Goal: Use online tool/utility: Utilize a website feature to perform a specific function

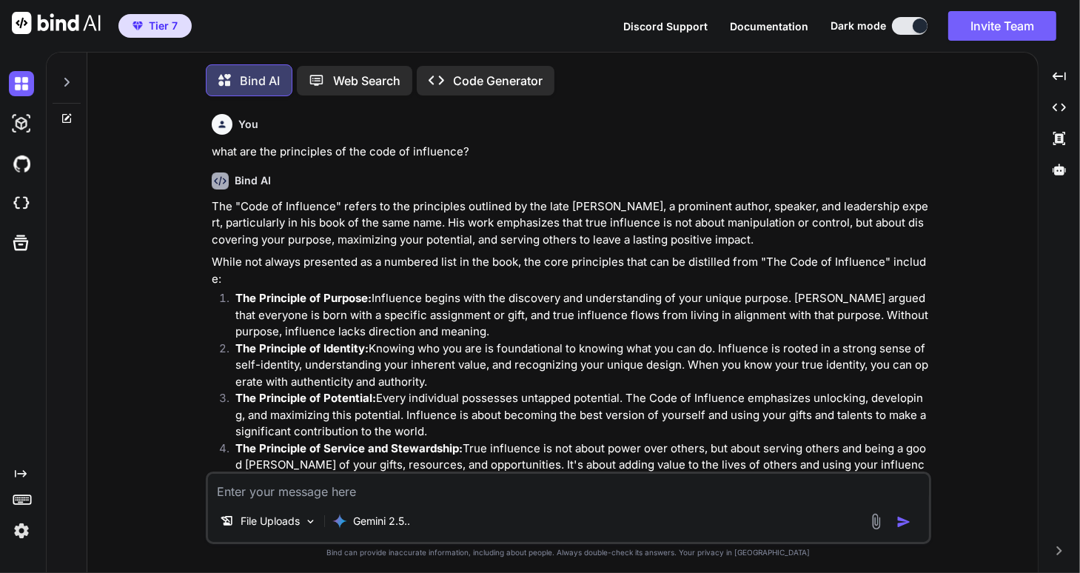
scroll to position [6, 0]
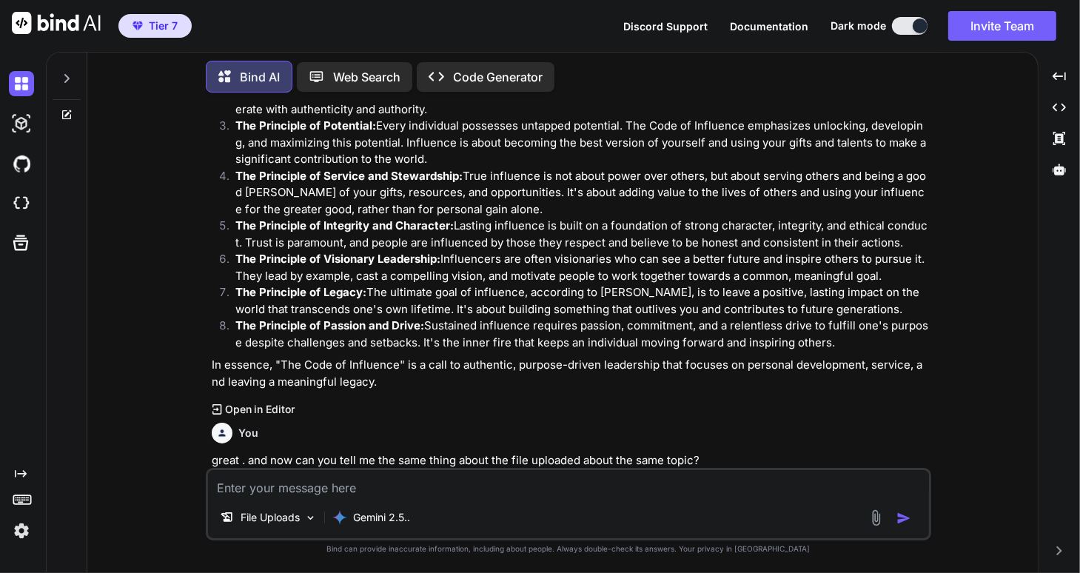
type textarea "x"
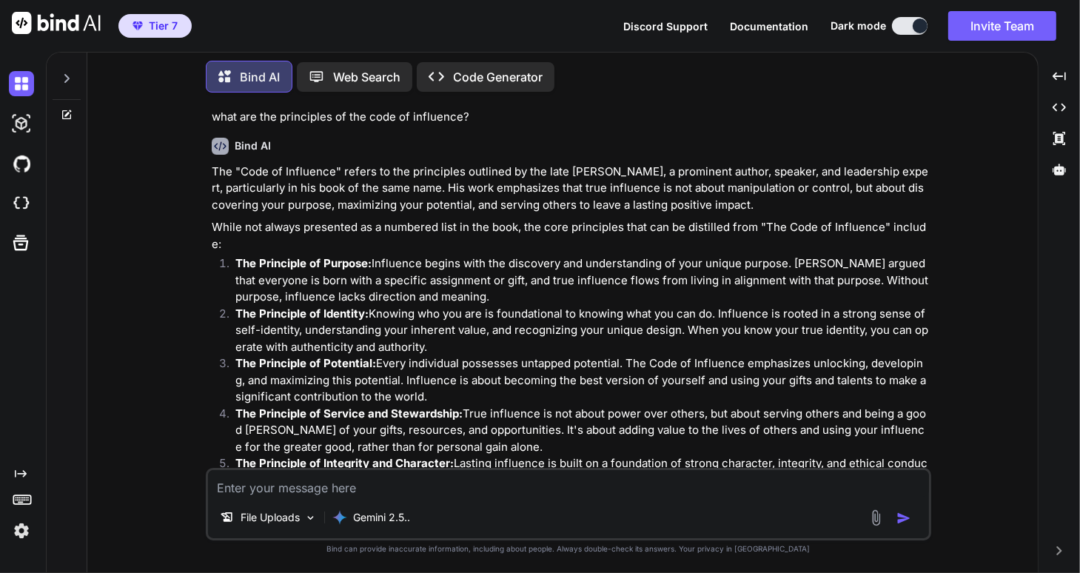
scroll to position [150, 0]
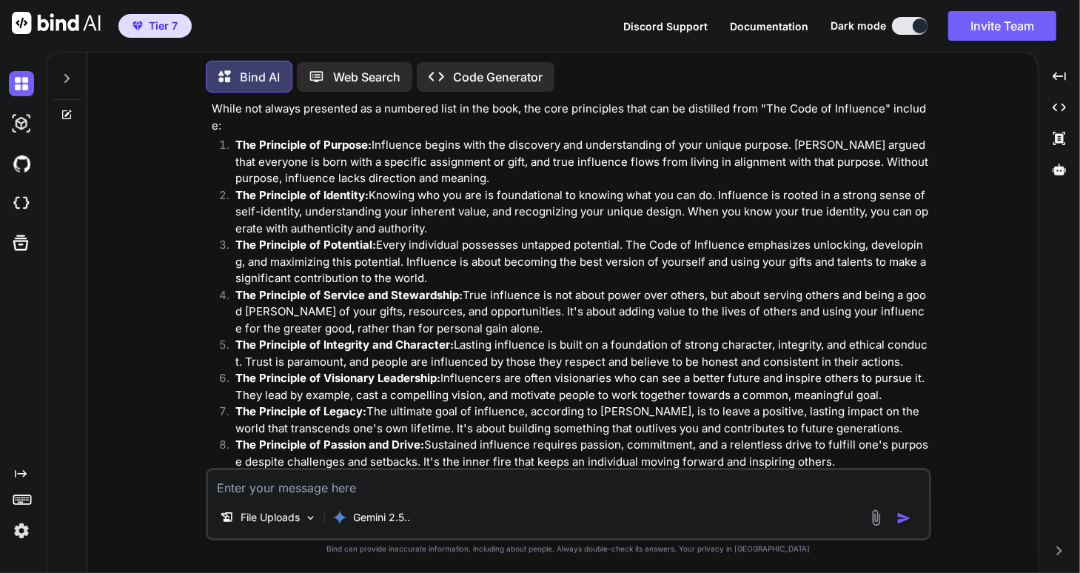
click at [234, 488] on textarea at bounding box center [568, 483] width 721 height 27
type textarea "e"
type textarea "x"
type textarea "ex"
type textarea "x"
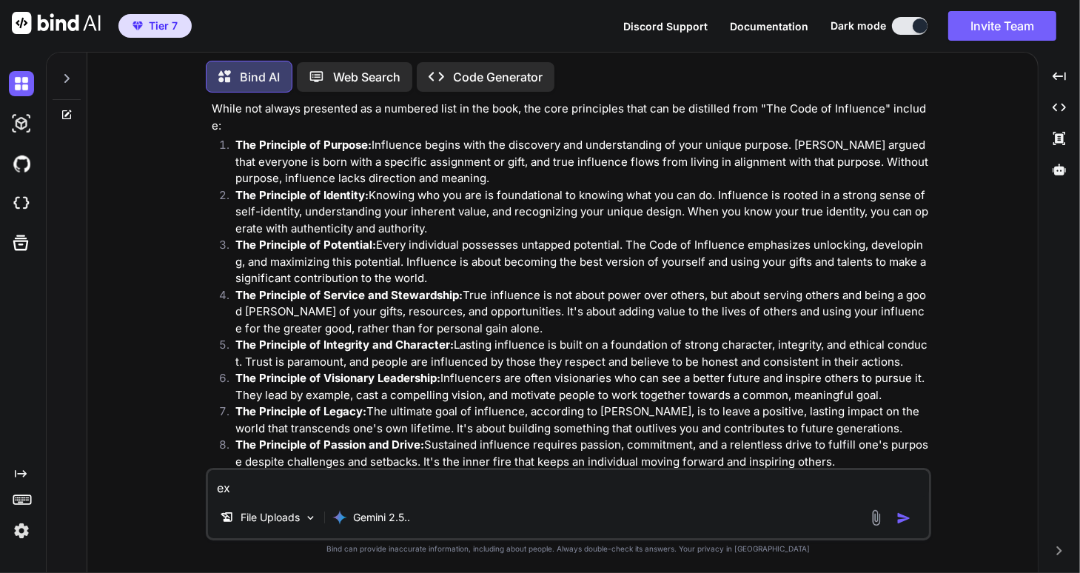
type textarea "exp"
type textarea "x"
type textarea "expo"
type textarea "x"
type textarea "expou"
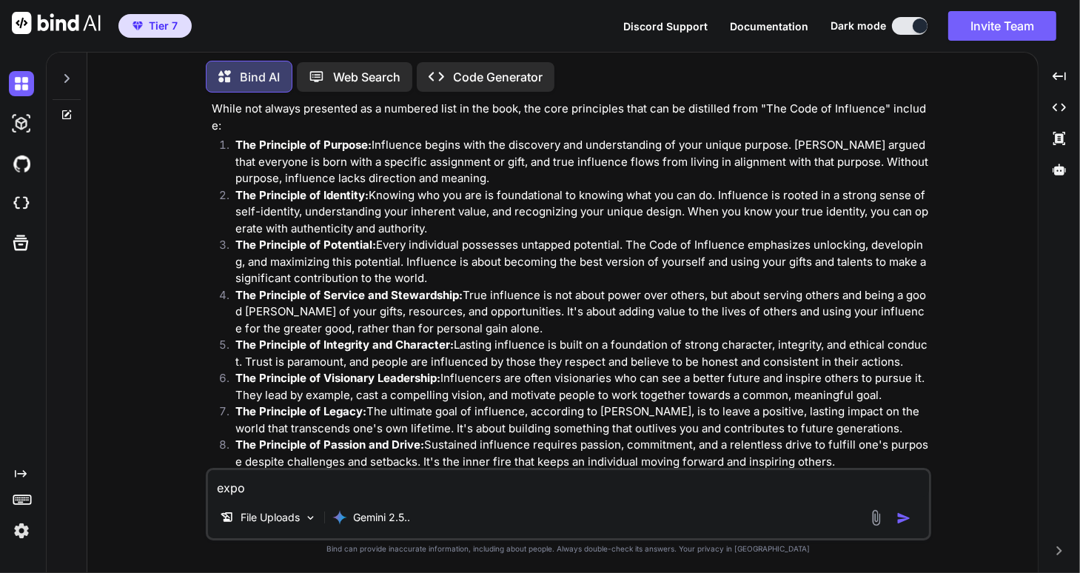
type textarea "x"
type textarea "expoun"
type textarea "x"
type textarea "expound"
type textarea "x"
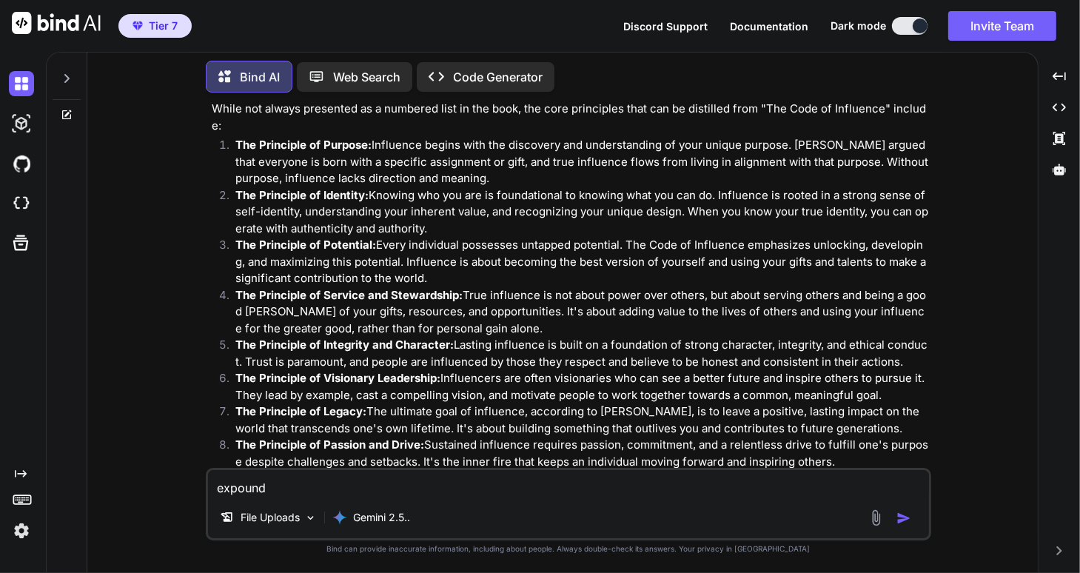
type textarea "expound"
type textarea "x"
type textarea "expound o"
type textarea "x"
type textarea "expound on"
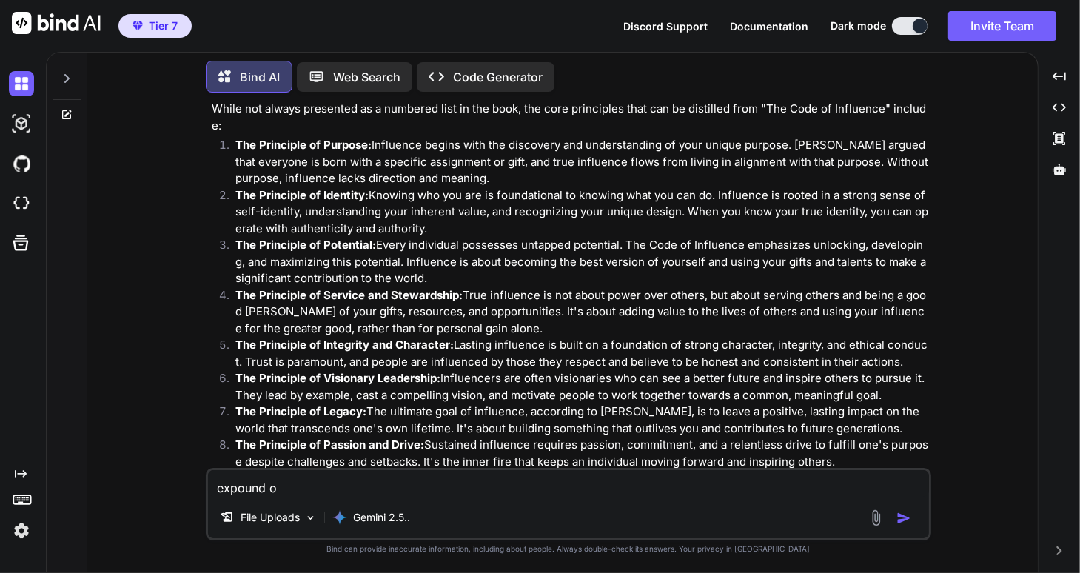
type textarea "x"
type textarea "expound on"
type textarea "x"
type textarea "expound on t"
type textarea "x"
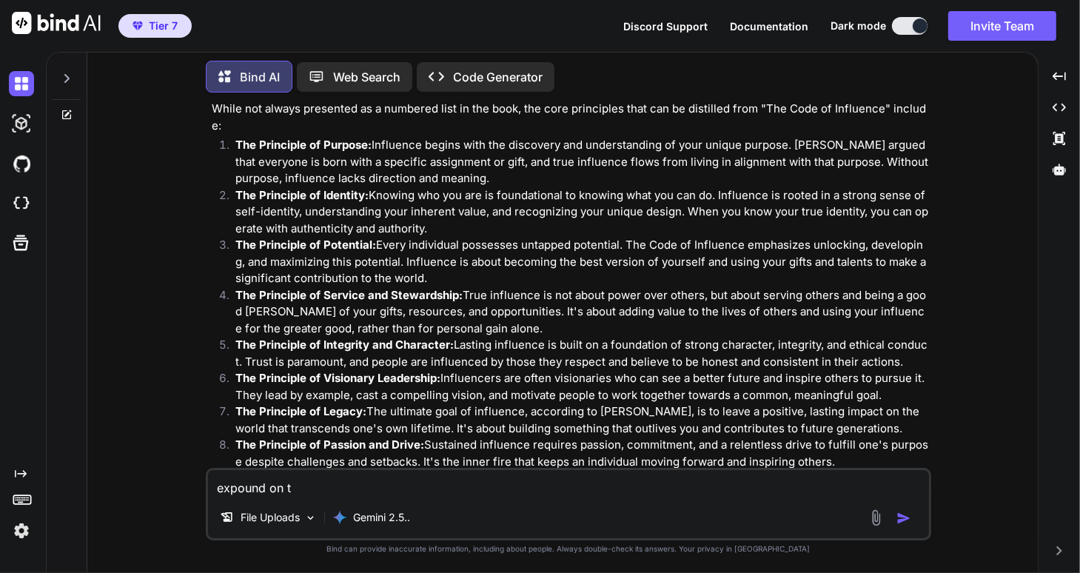
type textarea "expound on th"
type textarea "x"
type textarea "expound on the"
type textarea "x"
type textarea "expound on the"
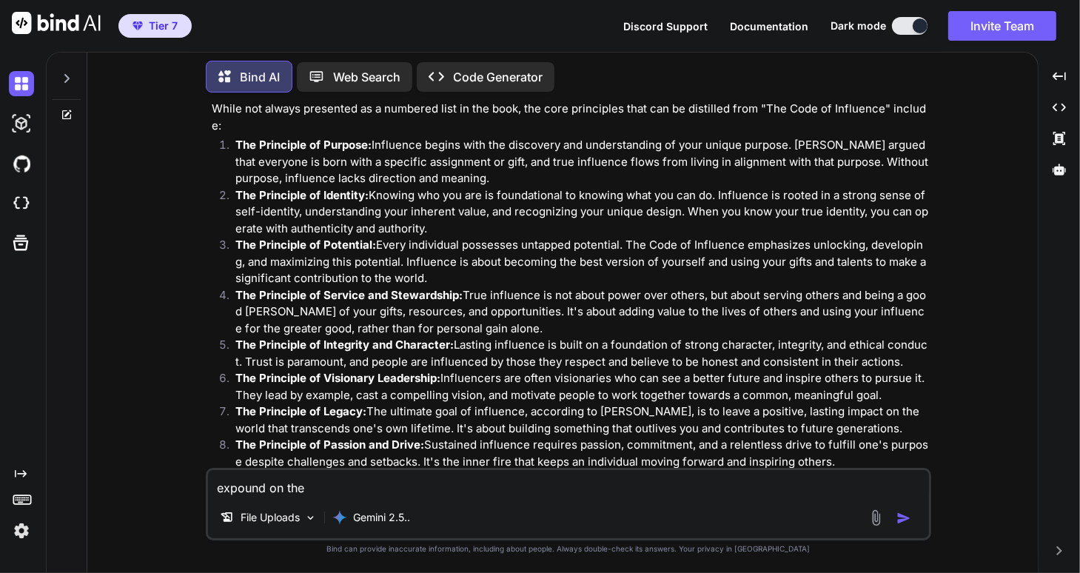
type textarea "x"
type textarea "expound on the p"
type textarea "x"
type textarea "expound on the pr"
type textarea "x"
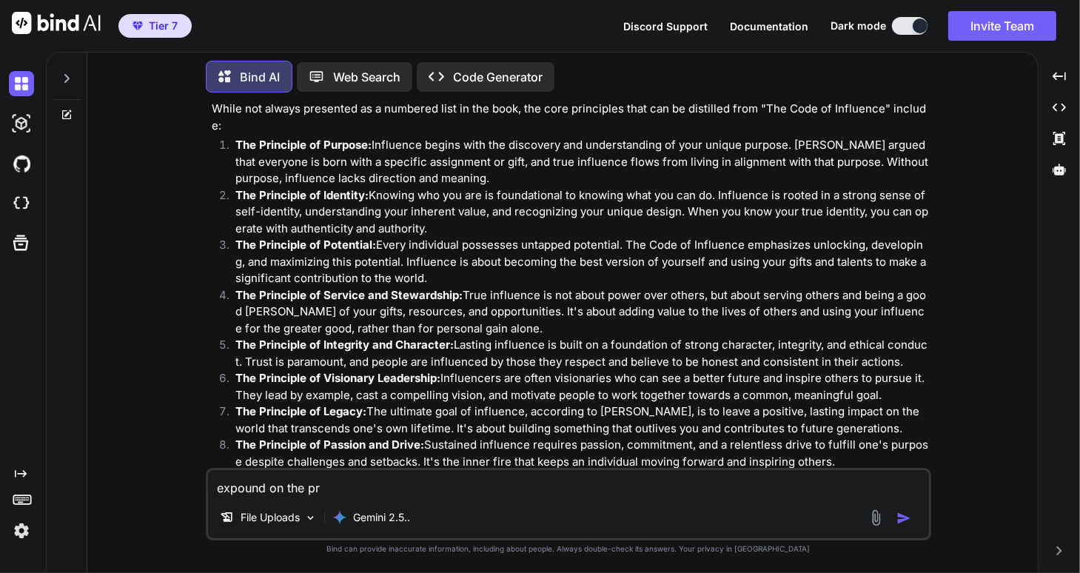
type textarea "expound on the pri"
type textarea "x"
type textarea "expound on the prin"
type textarea "x"
type textarea "expound on the princ"
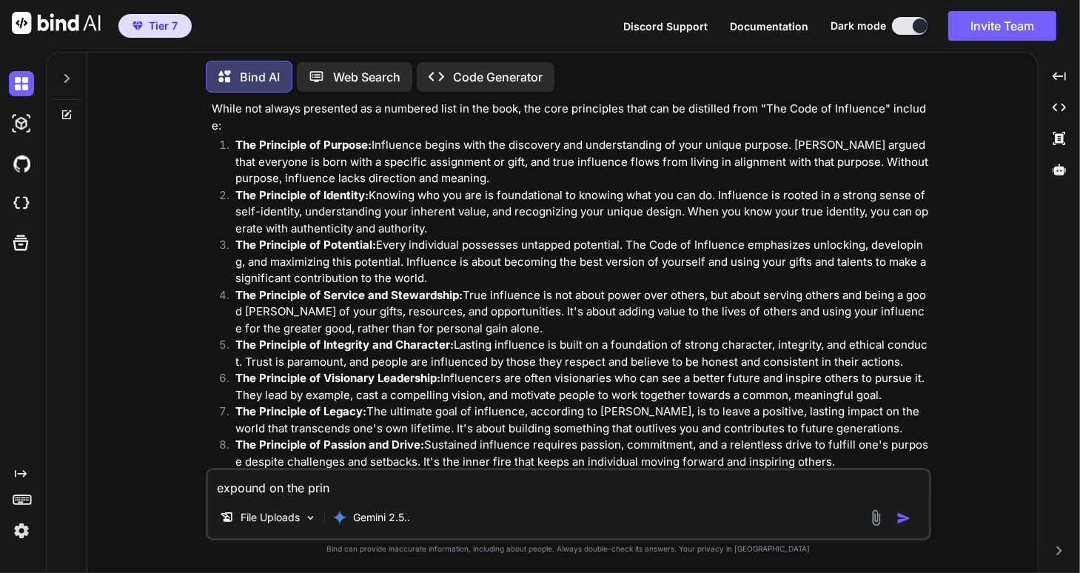
type textarea "x"
type textarea "expound on the princi"
type textarea "x"
type textarea "expound on the princip"
type textarea "x"
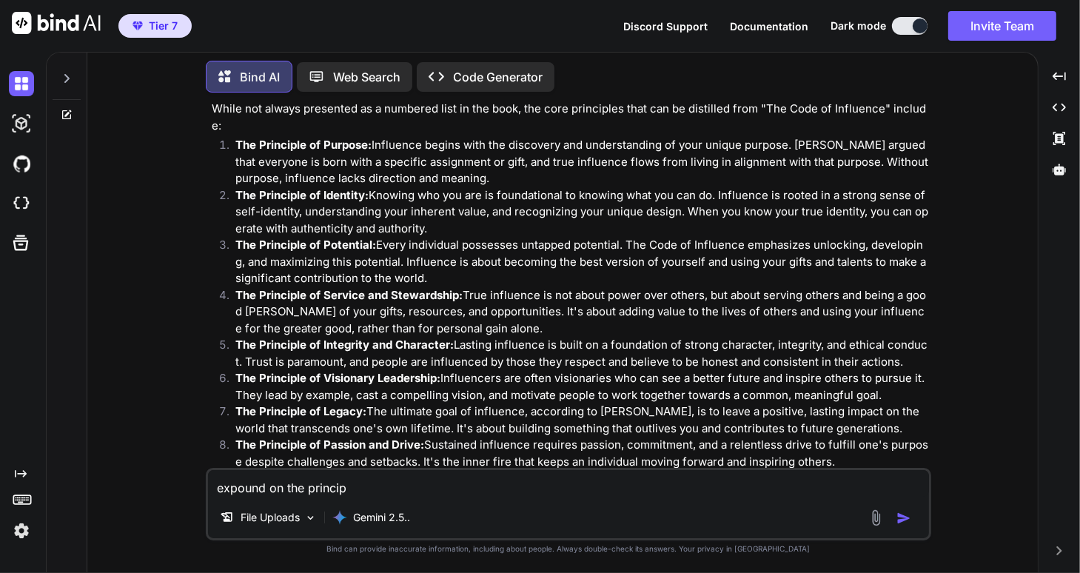
type textarea "expound on the principl"
type textarea "x"
type textarea "expound on the principle"
type textarea "x"
type textarea "expound on the principle"
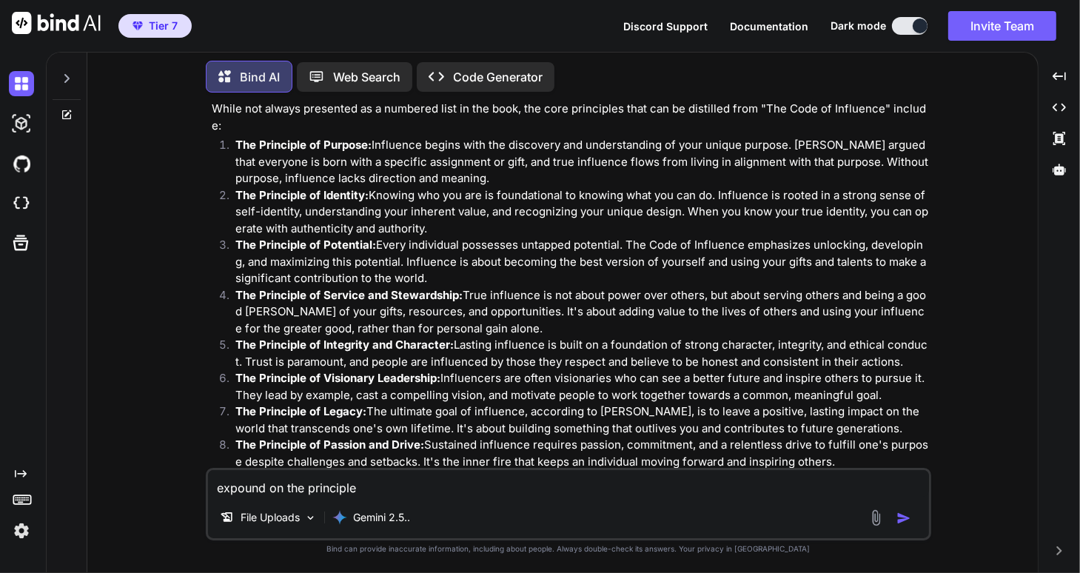
type textarea "x"
type textarea "expound on the principle o"
type textarea "x"
type textarea "expound on the principle of"
type textarea "x"
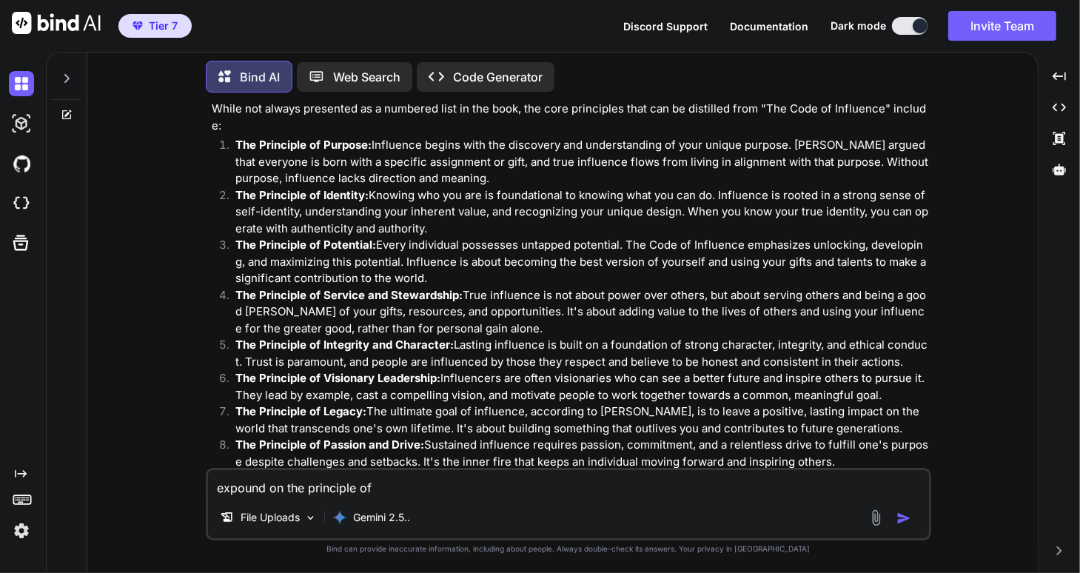
type textarea "expound on the principle of"
type textarea "x"
type textarea "expound on the principle of i"
type textarea "x"
type textarea "expound on the principle of id"
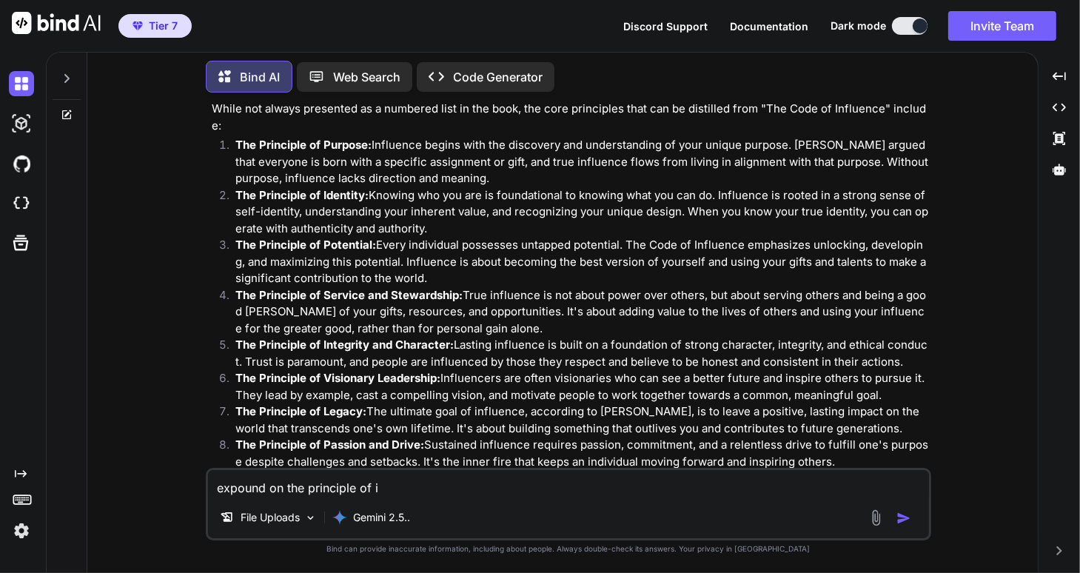
type textarea "x"
type textarea "expound on the principle of ide"
type textarea "x"
type textarea "expound on the principle of iden"
type textarea "x"
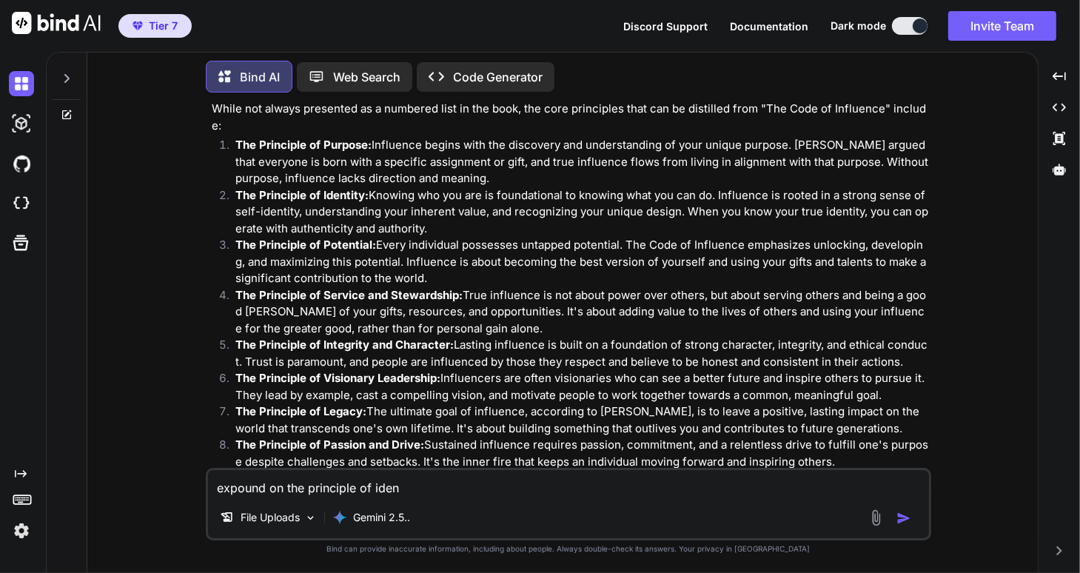
type textarea "expound on the principle of ident"
type textarea "x"
type textarea "expound on the principle of identi"
type textarea "x"
type textarea "expound on the principle of identit"
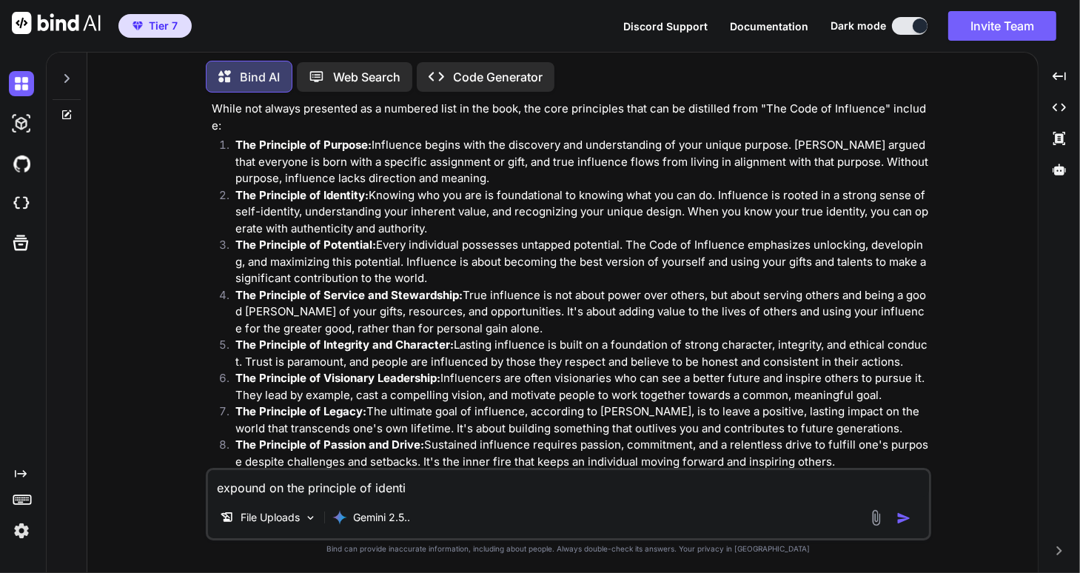
type textarea "x"
type textarea "expound on the principle of identity"
type textarea "x"
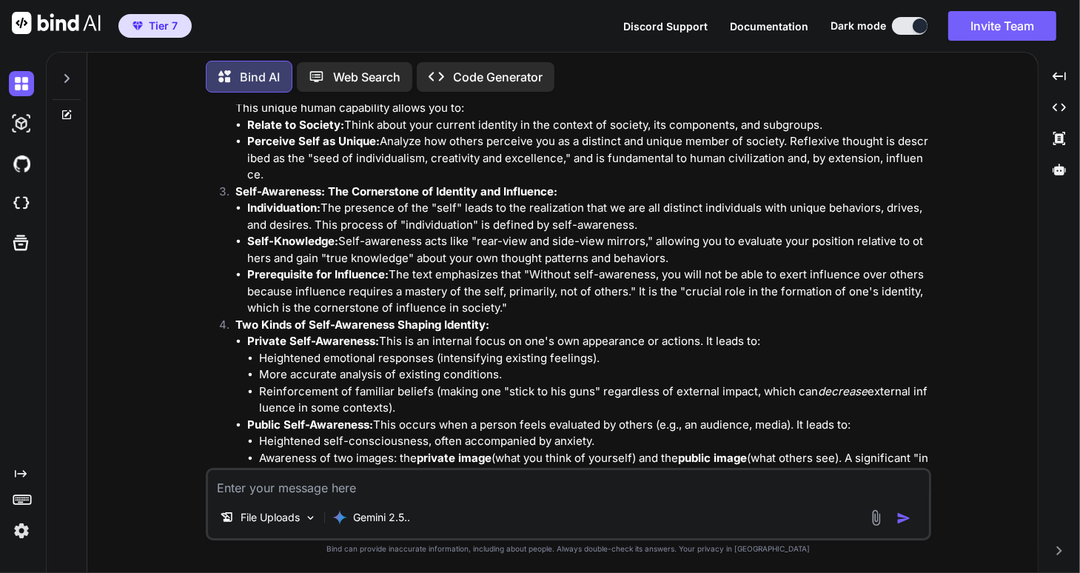
scroll to position [1896, 0]
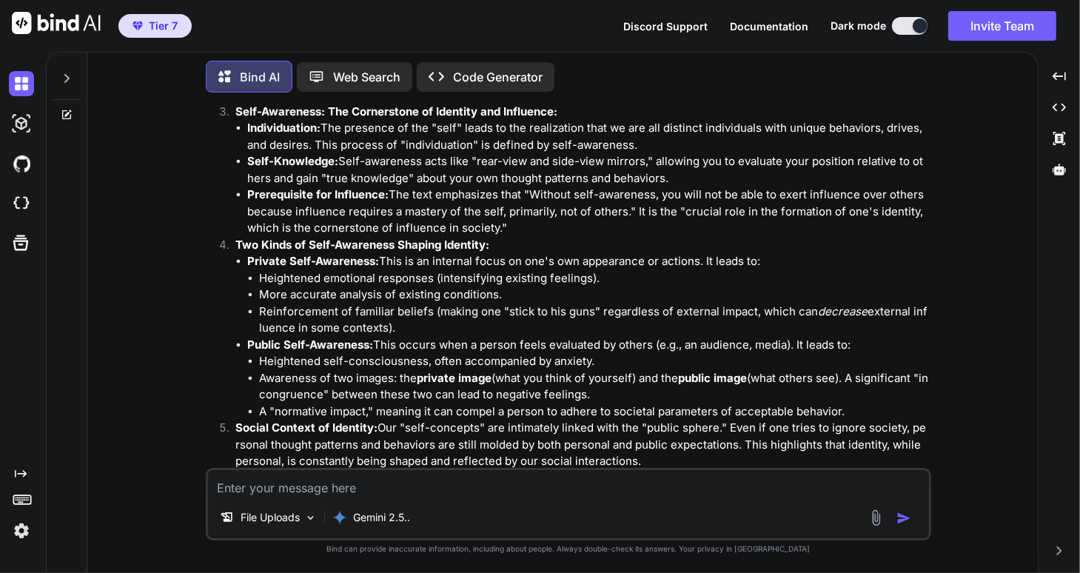
click at [255, 538] on p "Open in Editor" at bounding box center [260, 545] width 70 height 15
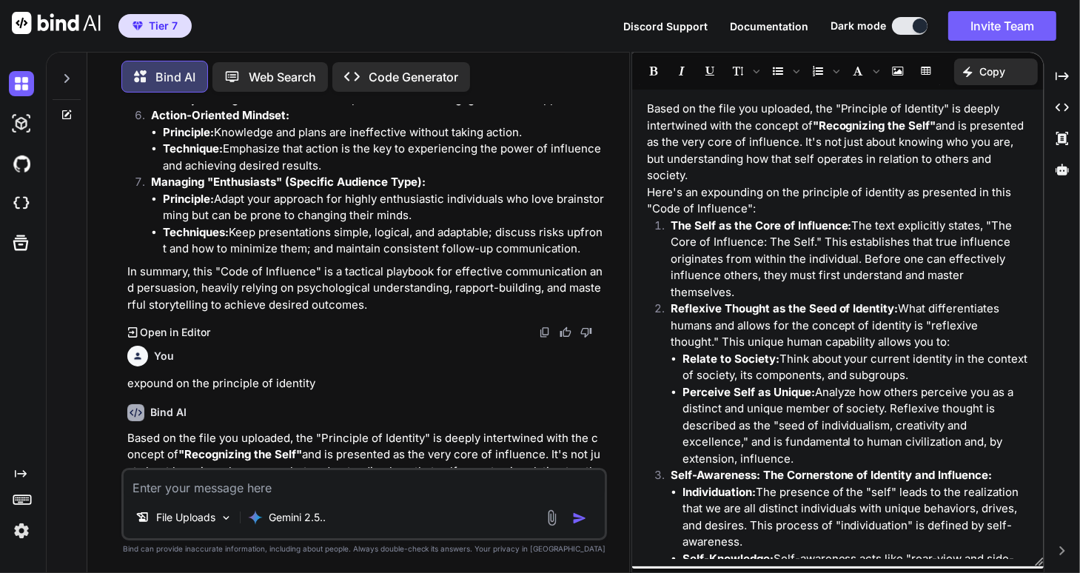
scroll to position [0, 0]
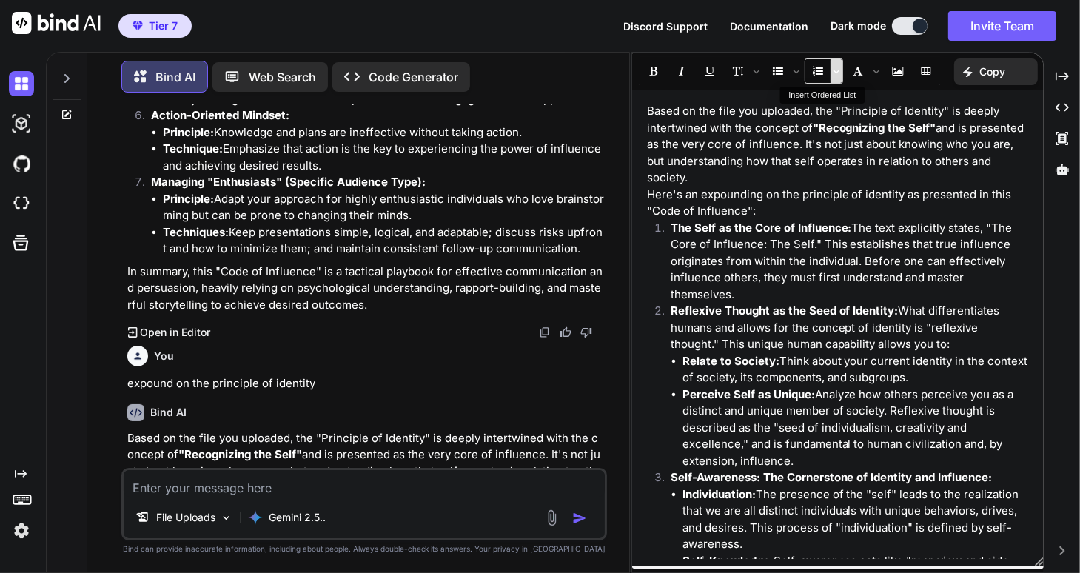
click at [835, 70] on icon "Insert Ordered List" at bounding box center [836, 70] width 7 height 7
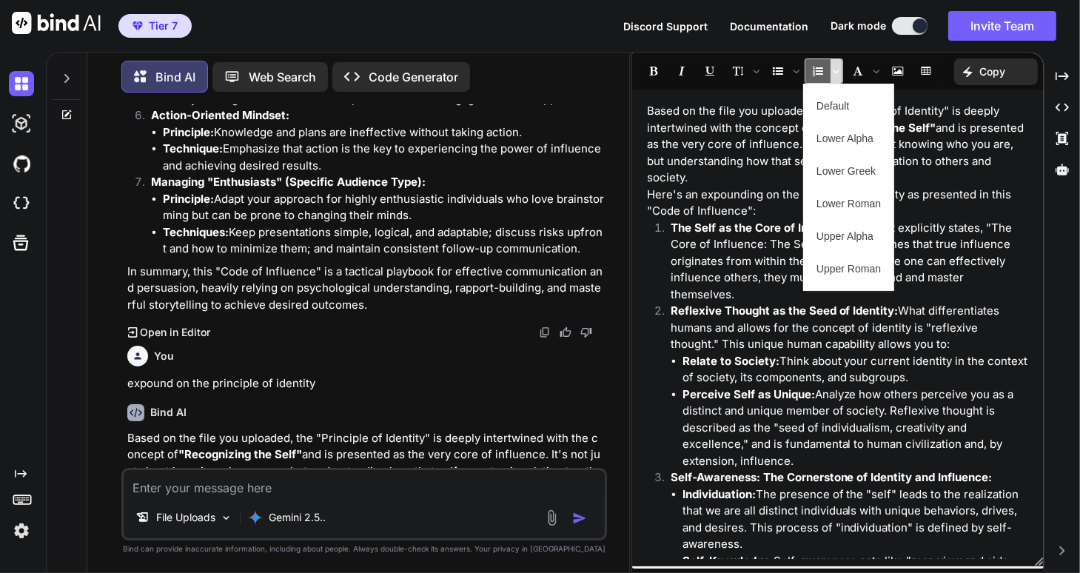
click at [835, 70] on icon "Insert Ordered List" at bounding box center [836, 70] width 7 height 7
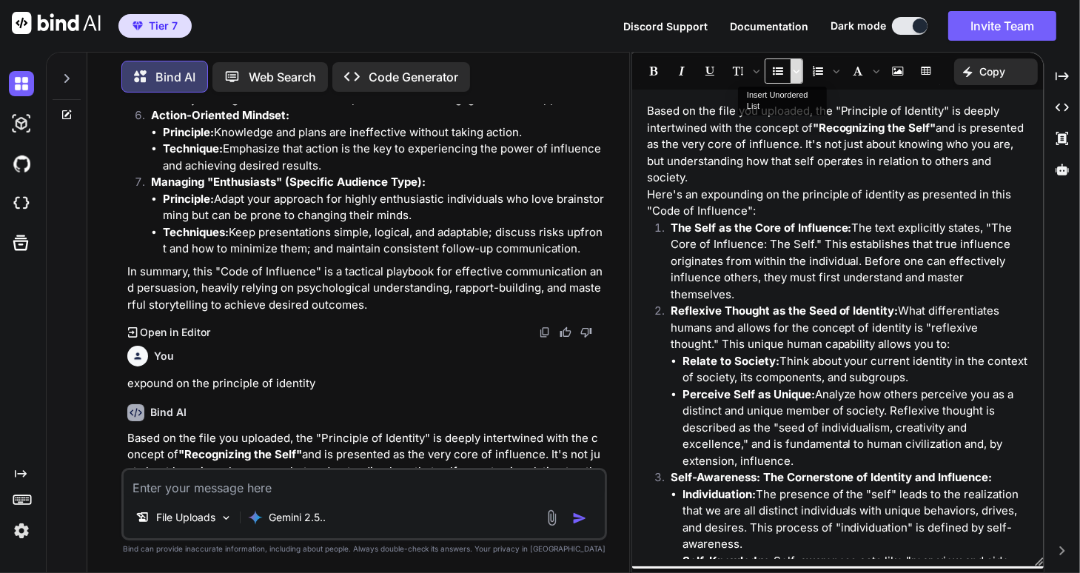
click at [796, 73] on icon "Insert Unordered List" at bounding box center [796, 70] width 7 height 7
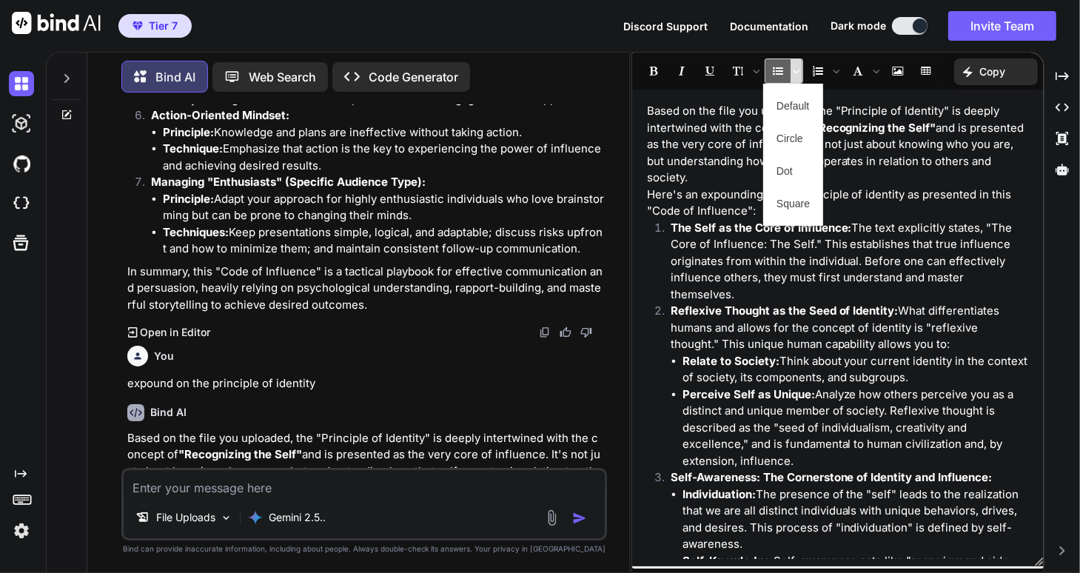
click at [796, 73] on icon "Insert Unordered List" at bounding box center [796, 70] width 7 height 7
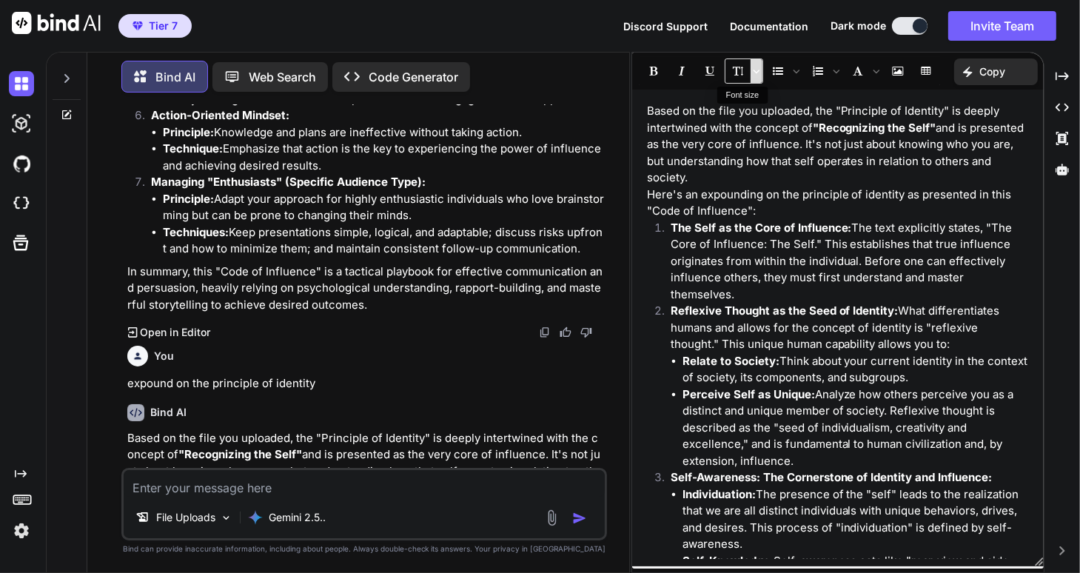
click at [755, 73] on icon "Font size" at bounding box center [756, 70] width 7 height 7
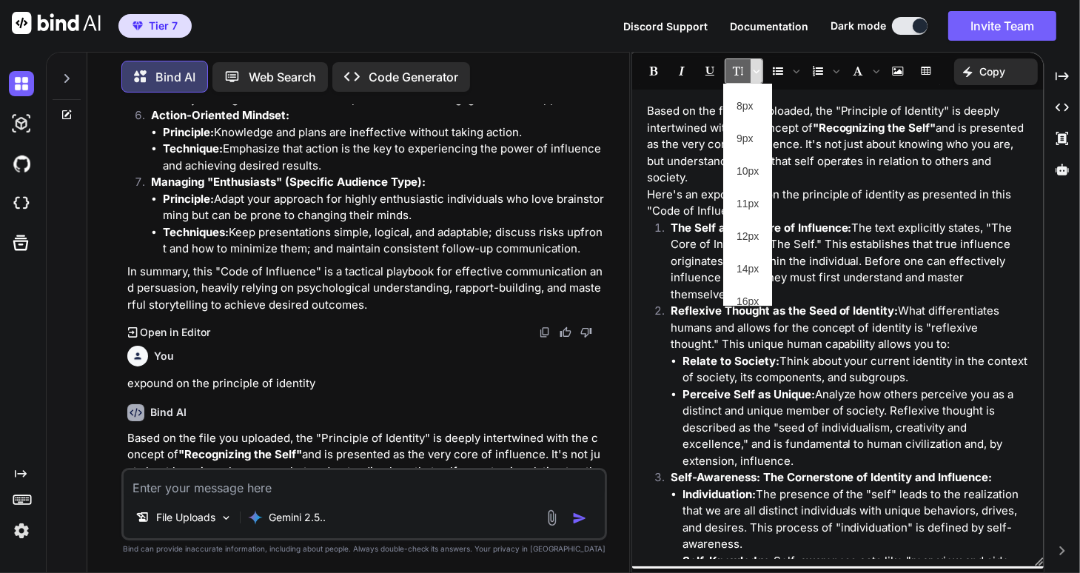
click at [755, 73] on icon "Font size" at bounding box center [756, 70] width 7 height 7
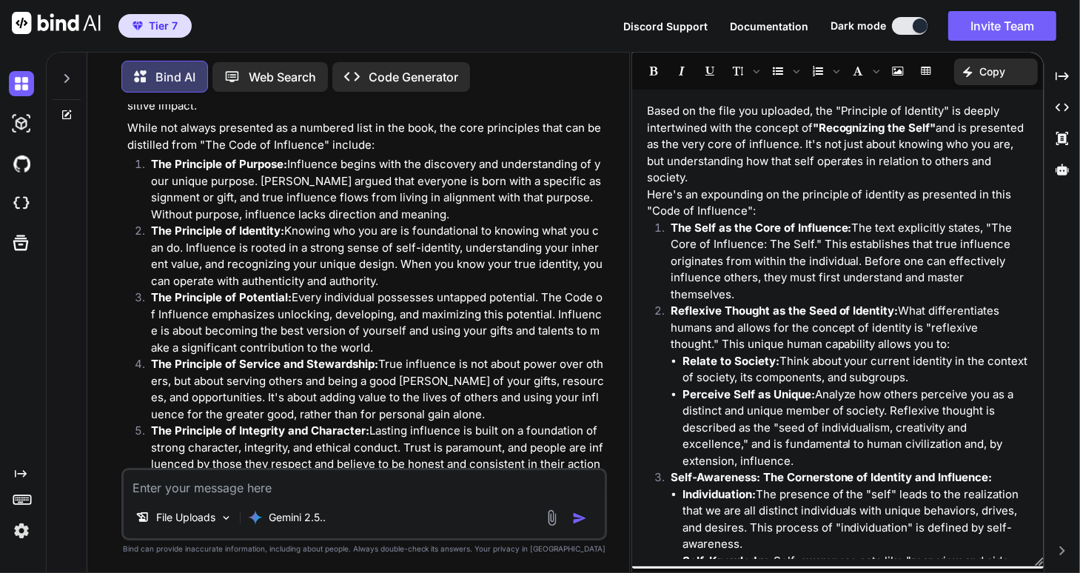
scroll to position [175, 0]
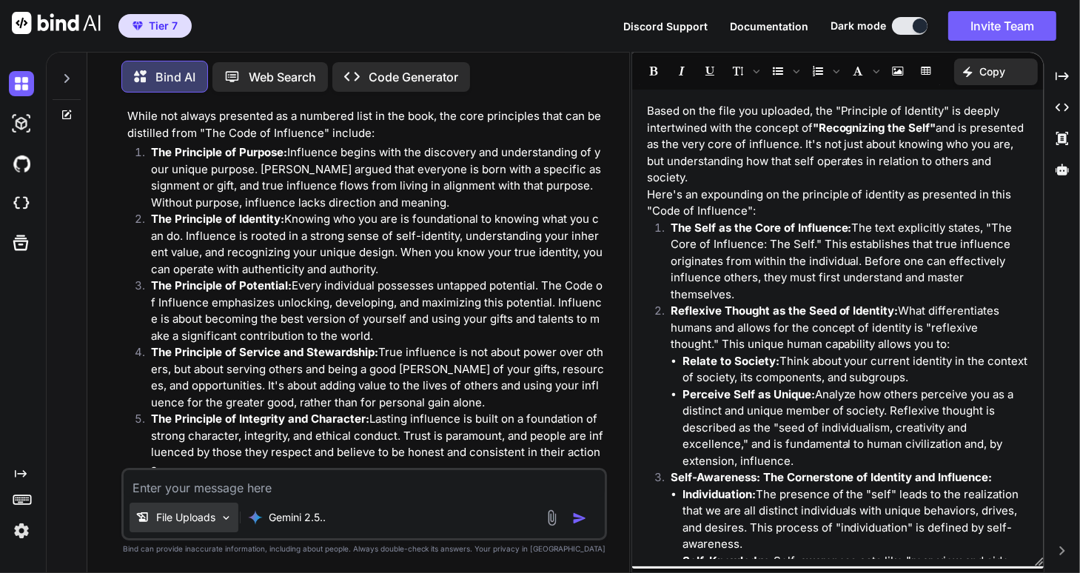
click at [220, 516] on img at bounding box center [226, 518] width 13 height 13
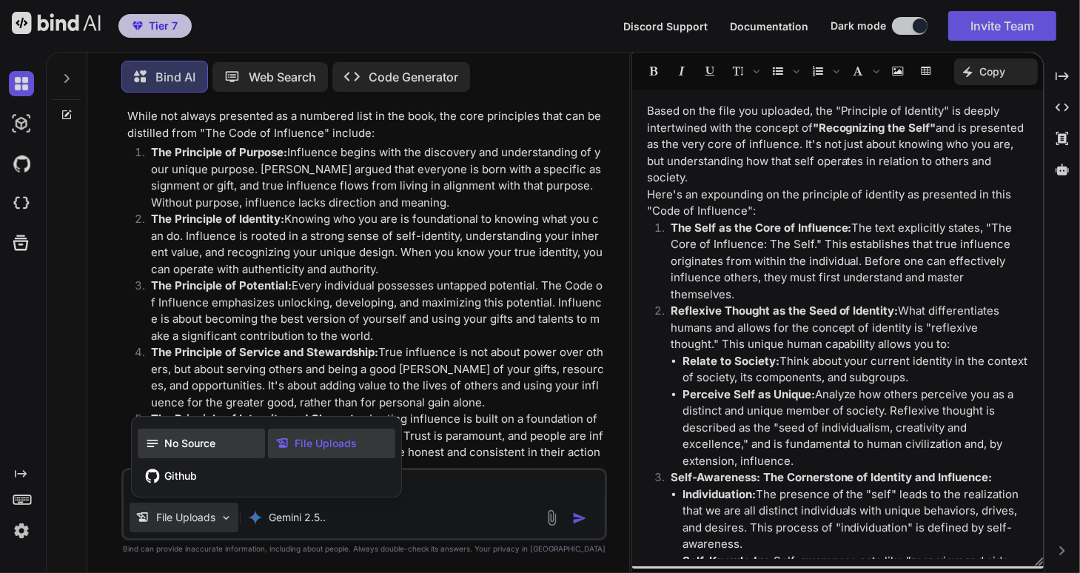
click at [176, 440] on span "No Source" at bounding box center [189, 443] width 51 height 15
type textarea "x"
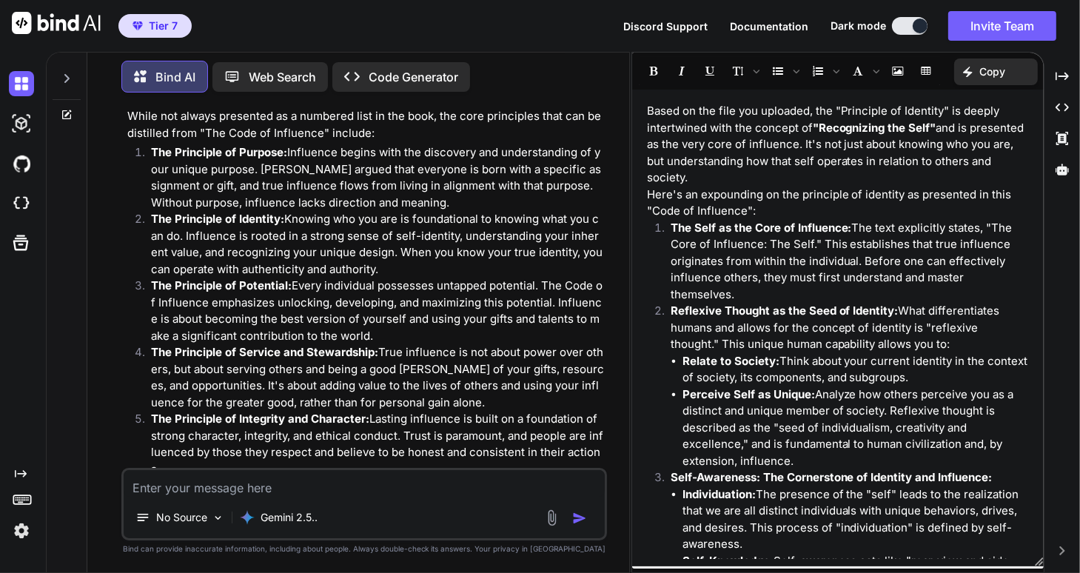
click at [174, 489] on textarea at bounding box center [364, 483] width 481 height 27
type textarea "n"
type textarea "x"
type textarea "ni"
type textarea "x"
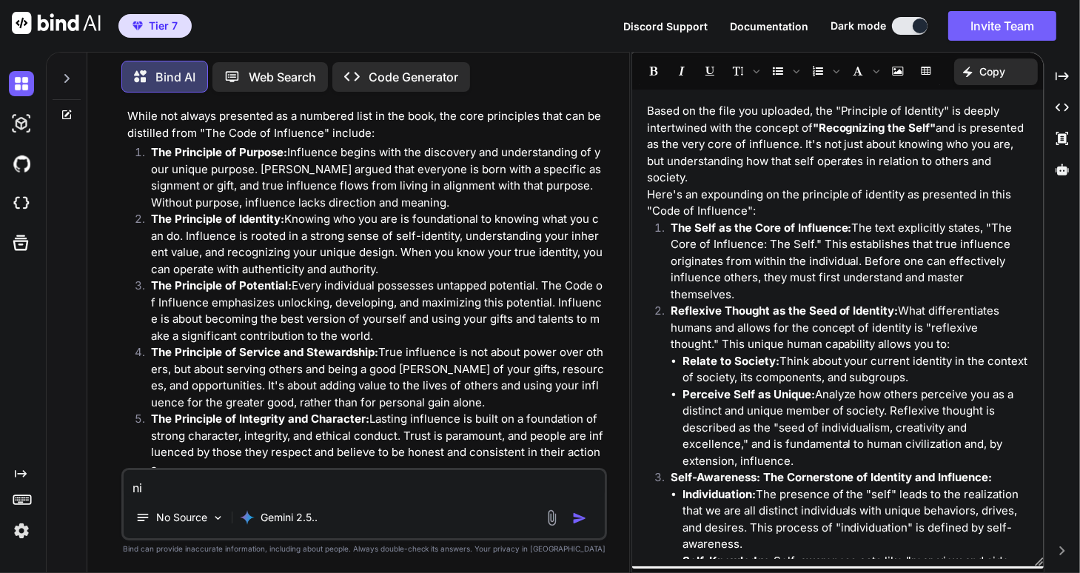
type textarea "n"
type textarea "x"
type textarea "no"
type textarea "x"
type textarea "now"
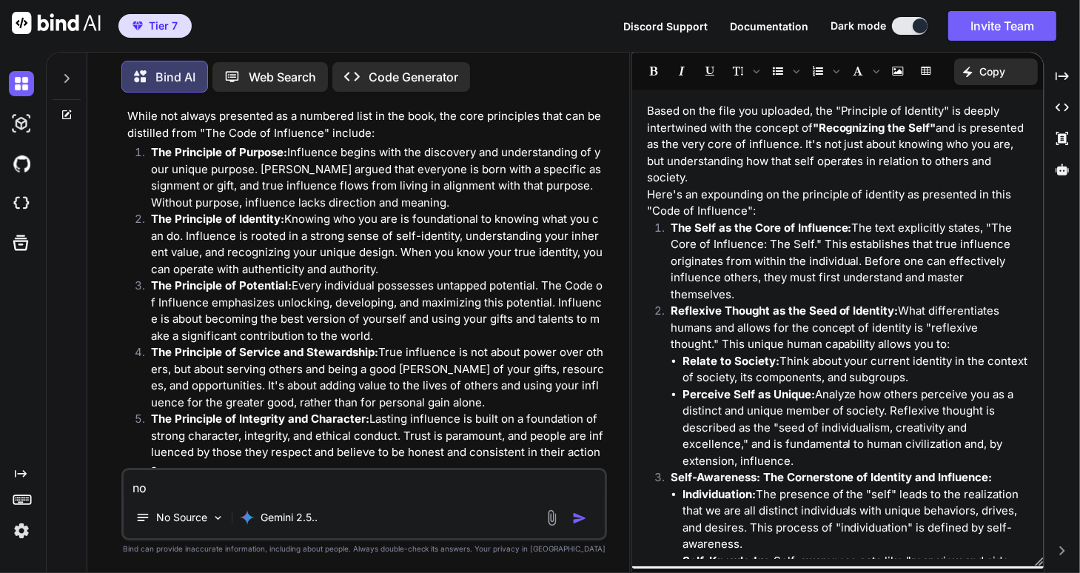
type textarea "x"
type textarea "now"
type textarea "x"
type textarea "now e"
type textarea "x"
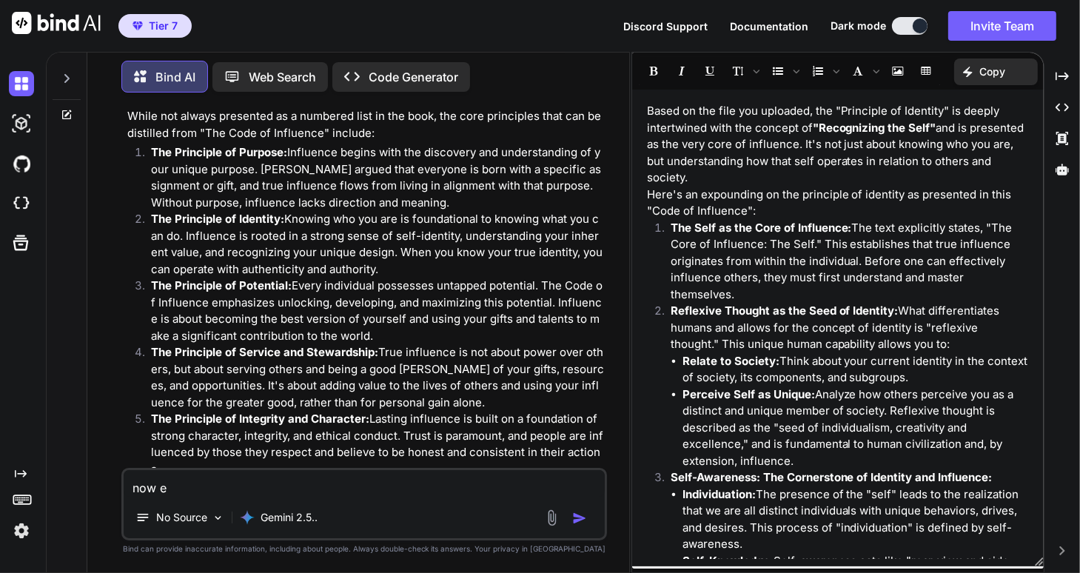
type textarea "now ex"
type textarea "x"
type textarea "now exp"
type textarea "x"
type textarea "now expo"
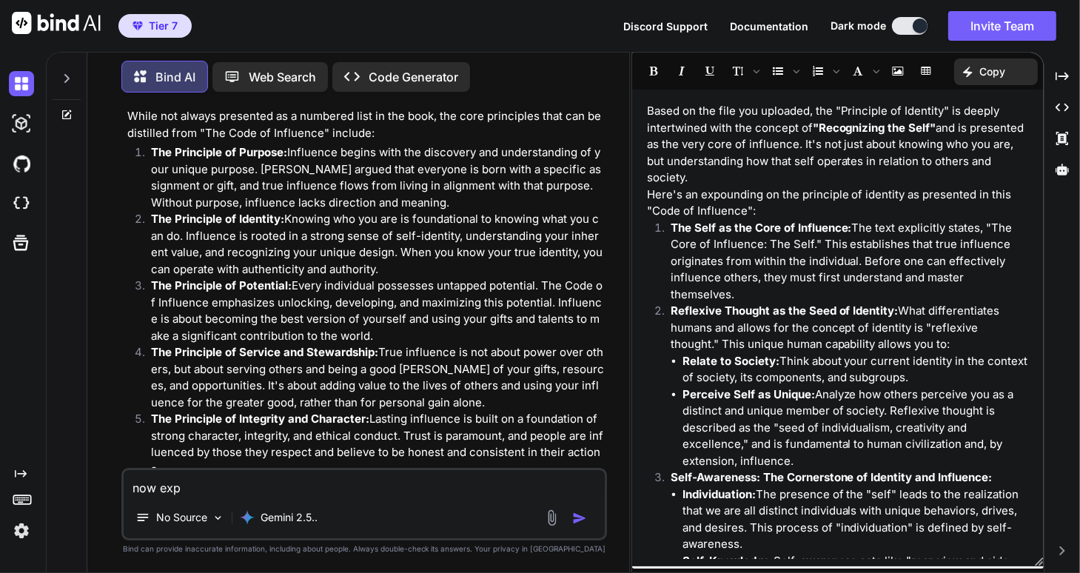
type textarea "x"
type textarea "now expou"
type textarea "x"
type textarea "now expoun"
type textarea "x"
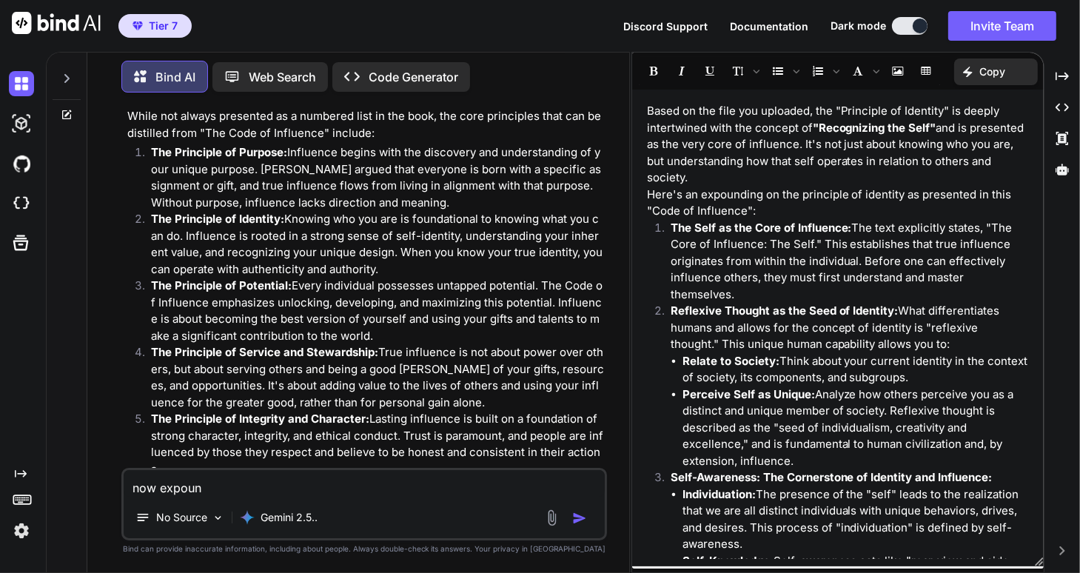
type textarea "now expound"
type textarea "x"
type textarea "now expound"
type textarea "x"
type textarea "now expound oi"
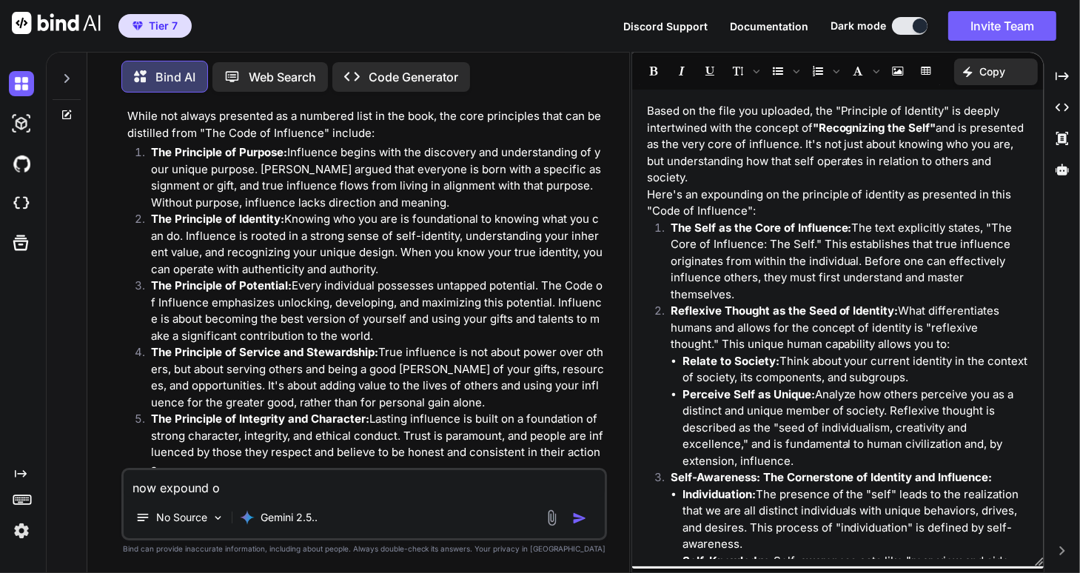
type textarea "x"
type textarea "now expound oin"
type textarea "x"
type textarea "now expound oi"
type textarea "x"
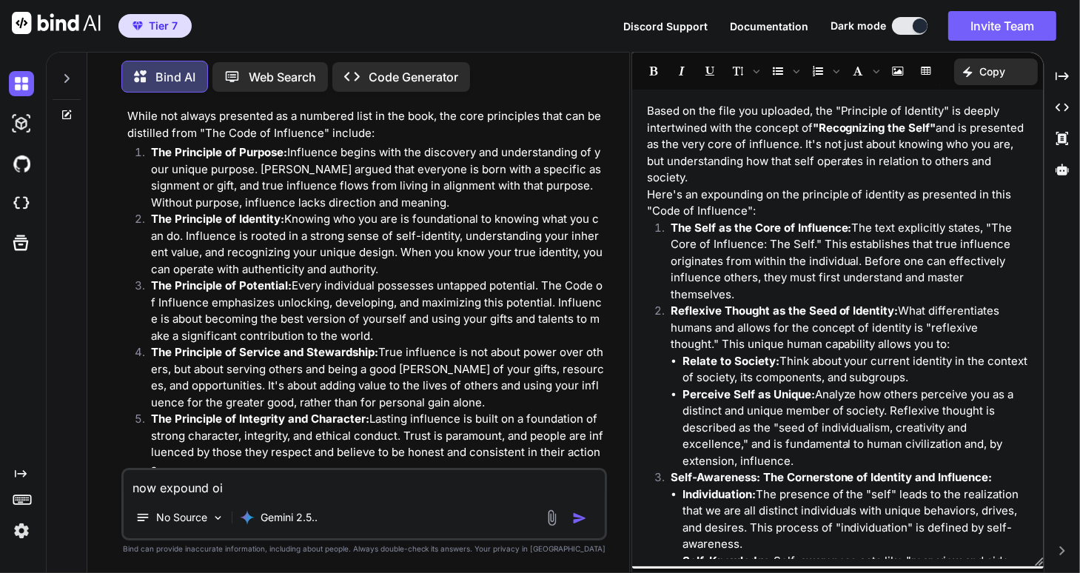
type textarea "now expound o"
type textarea "x"
type textarea "now expound on"
type textarea "x"
type textarea "now expound on"
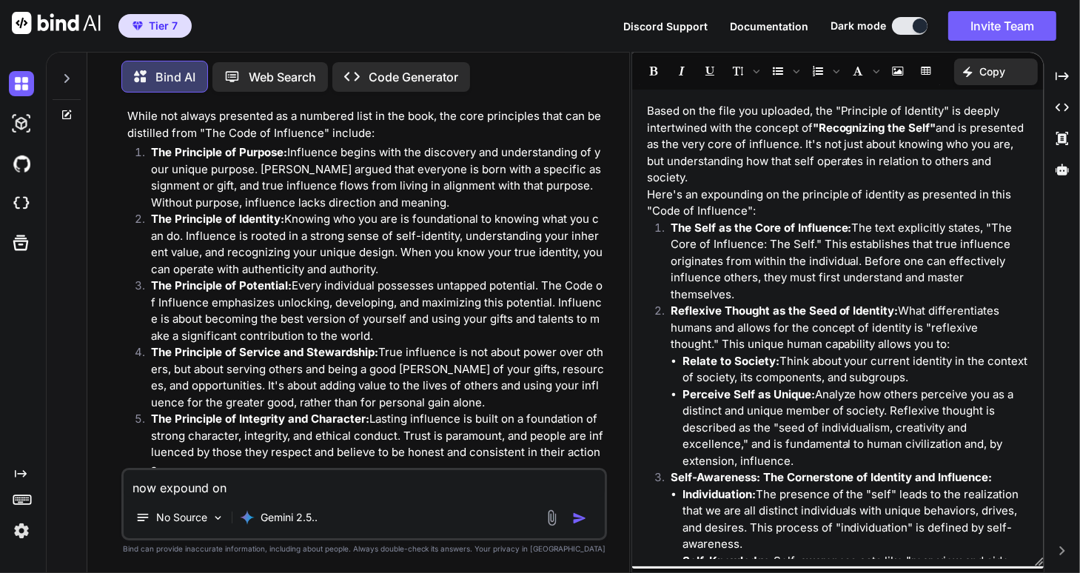
type textarea "x"
type textarea "now expound on t"
type textarea "x"
type textarea "now expound on th"
type textarea "x"
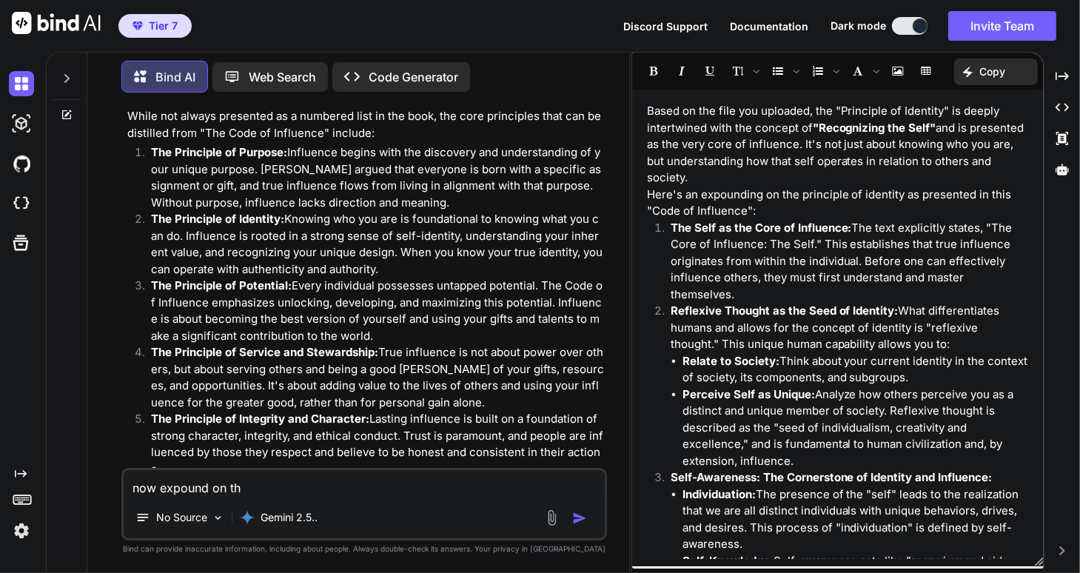
type textarea "now expound on the"
type textarea "x"
type textarea "now expound on the"
type textarea "x"
type textarea "now expound on the p"
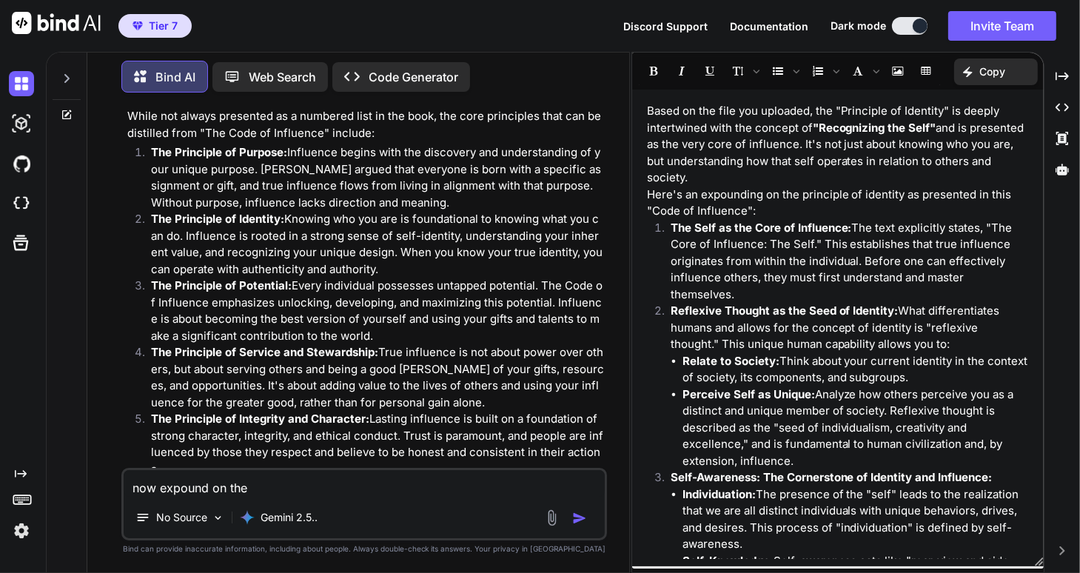
type textarea "x"
type textarea "now expound on the pr"
type textarea "x"
type textarea "now expound on the pri"
type textarea "x"
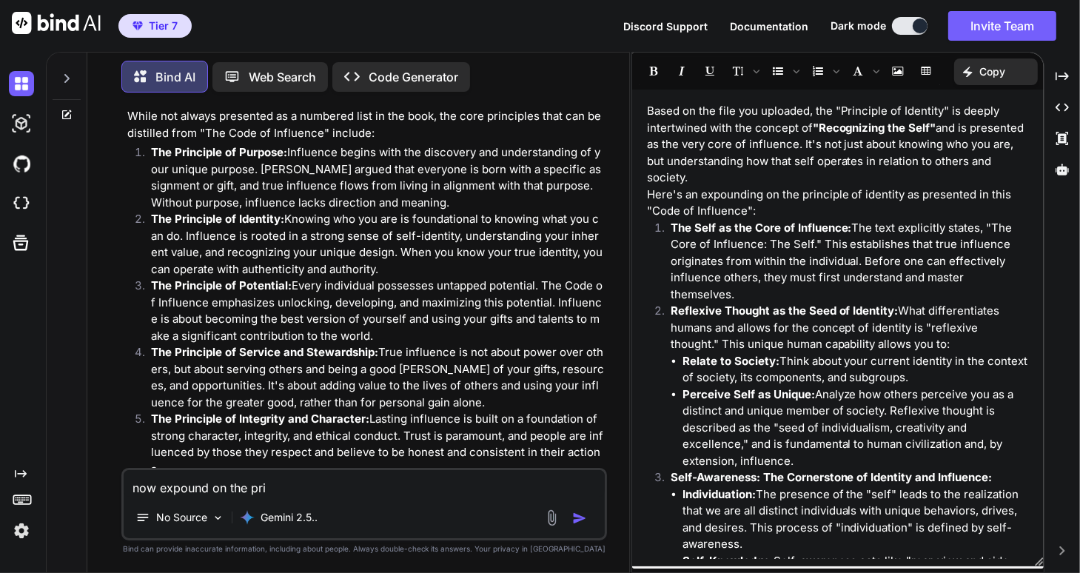
type textarea "now expound on the prin"
type textarea "x"
type textarea "now expound on the princ"
type textarea "x"
type textarea "now expound on the princi"
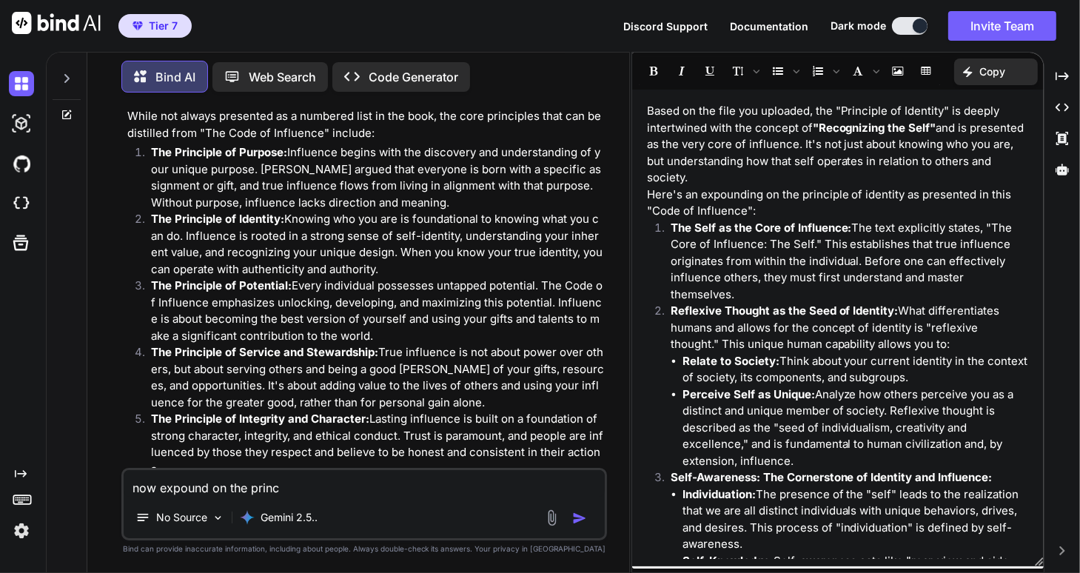
type textarea "x"
type textarea "now expound on the princi["
type textarea "x"
type textarea "now expound on the princi[p"
type textarea "x"
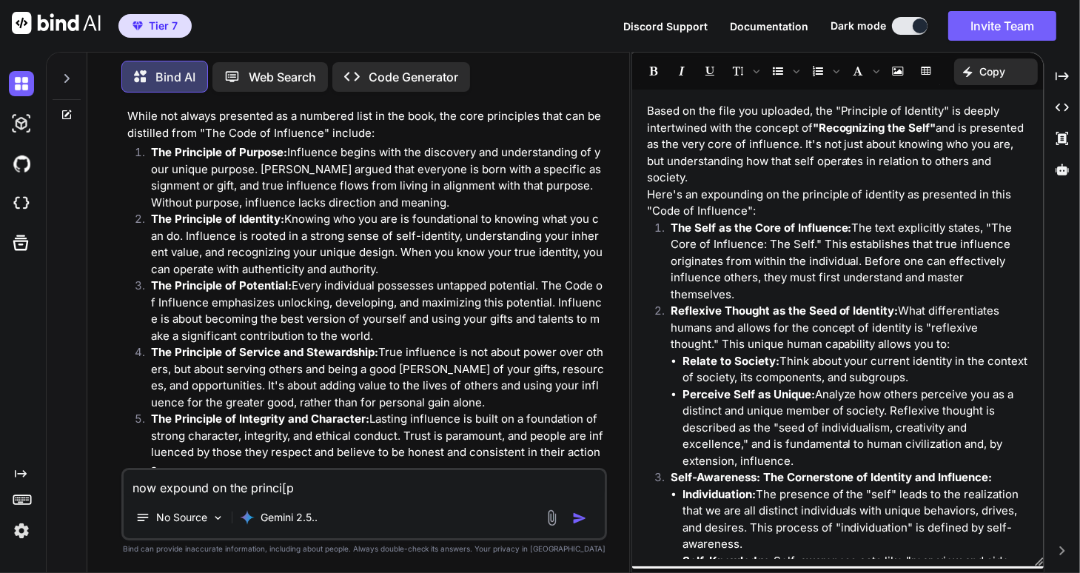
type textarea "now expound on the princi["
type textarea "x"
type textarea "now expound on the princi"
type textarea "x"
type textarea "now expound on the princ"
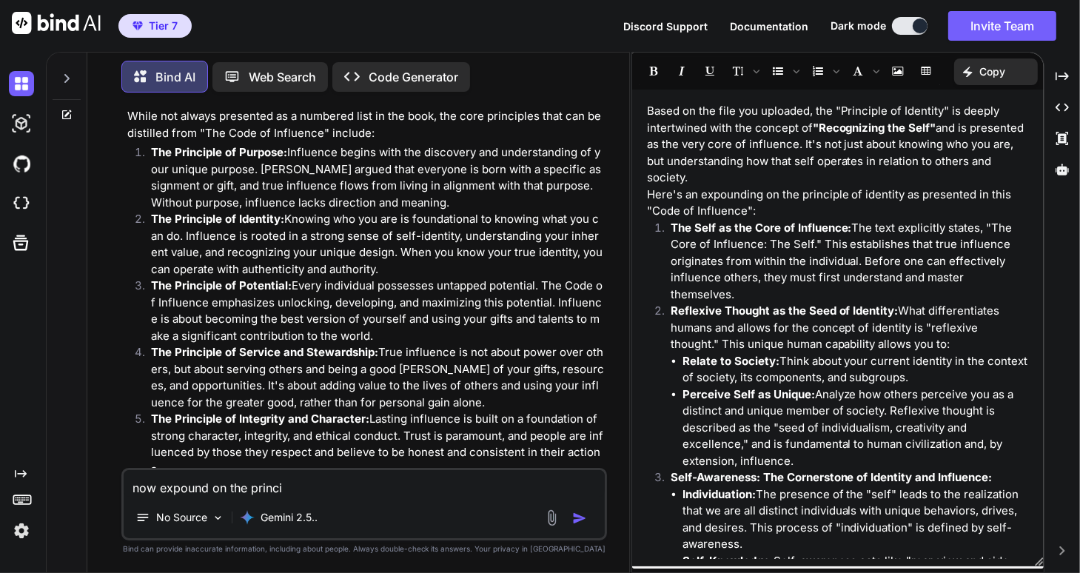
type textarea "x"
type textarea "now expound on the princi"
type textarea "x"
type textarea "now expound on the princip"
type textarea "x"
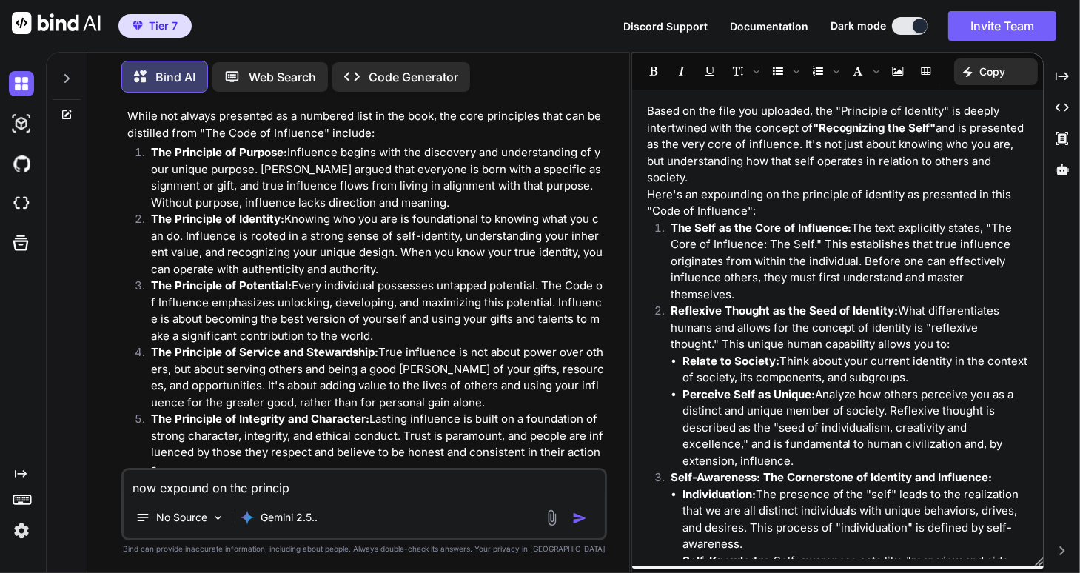
type textarea "now expound on the principl"
type textarea "x"
type textarea "now expound on the principle"
type textarea "x"
type textarea "now expound on the principle"
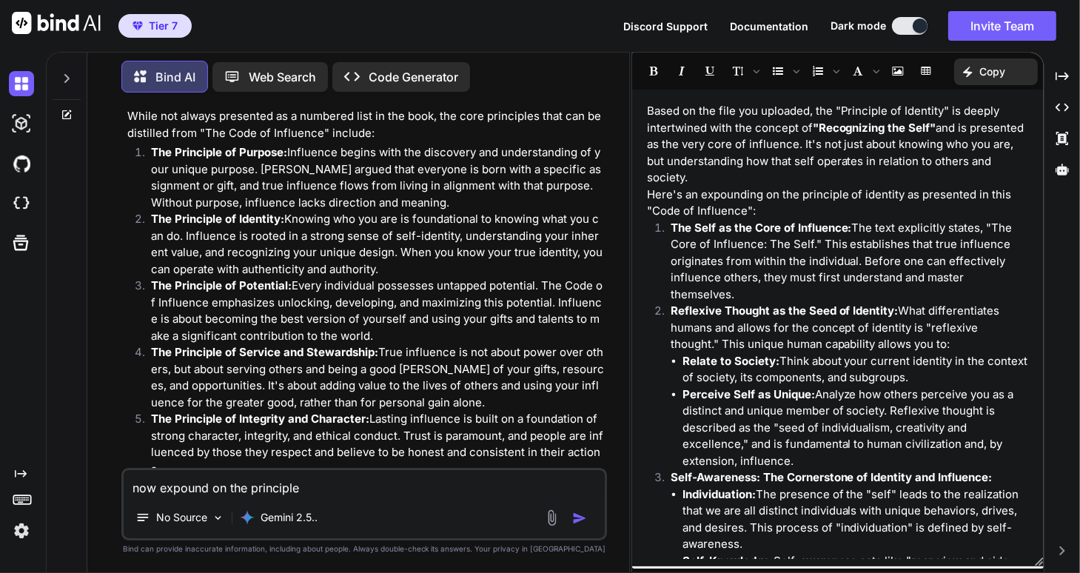
type textarea "x"
type textarea "now expound on the principle o"
type textarea "x"
type textarea "now expound on the principle of"
type textarea "x"
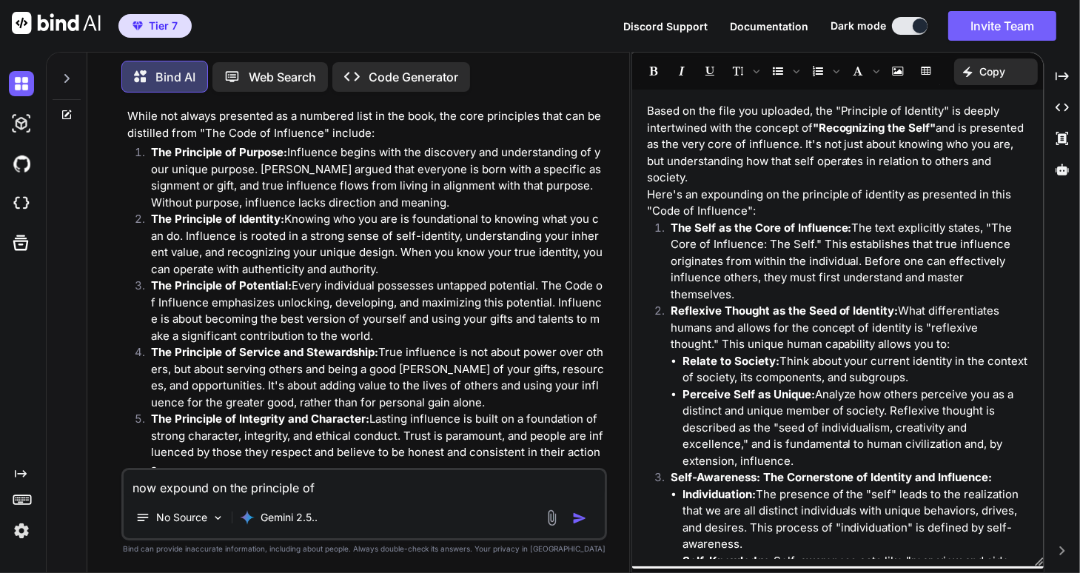
type textarea "now expound on the principle of"
type textarea "x"
type textarea "now expound on the principle of p"
type textarea "x"
type textarea "now expound on the principle of po"
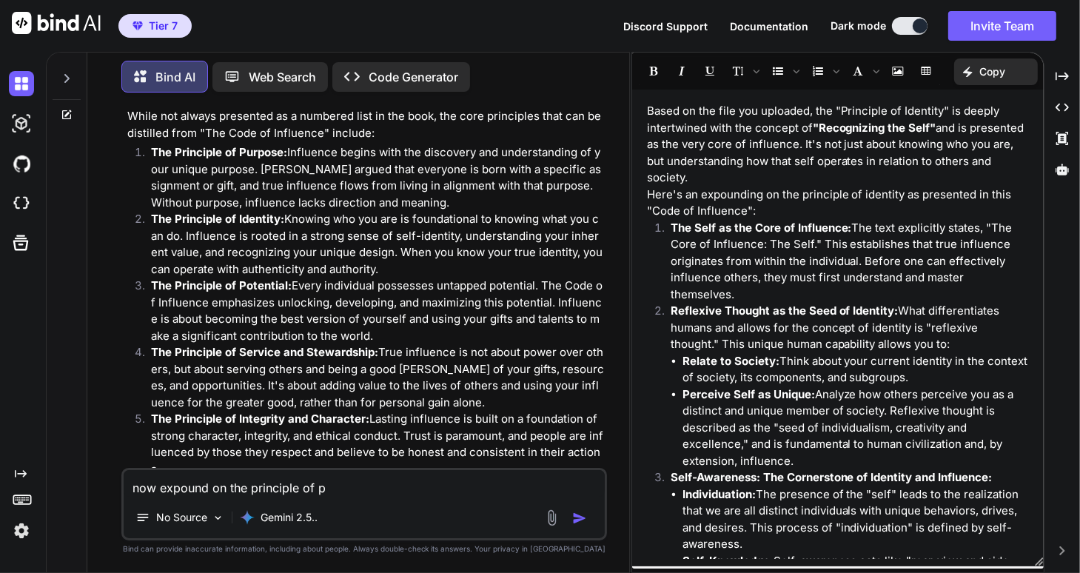
type textarea "x"
type textarea "now expound on the principle of pot"
type textarea "x"
type textarea "now expound on the principle of pote"
type textarea "x"
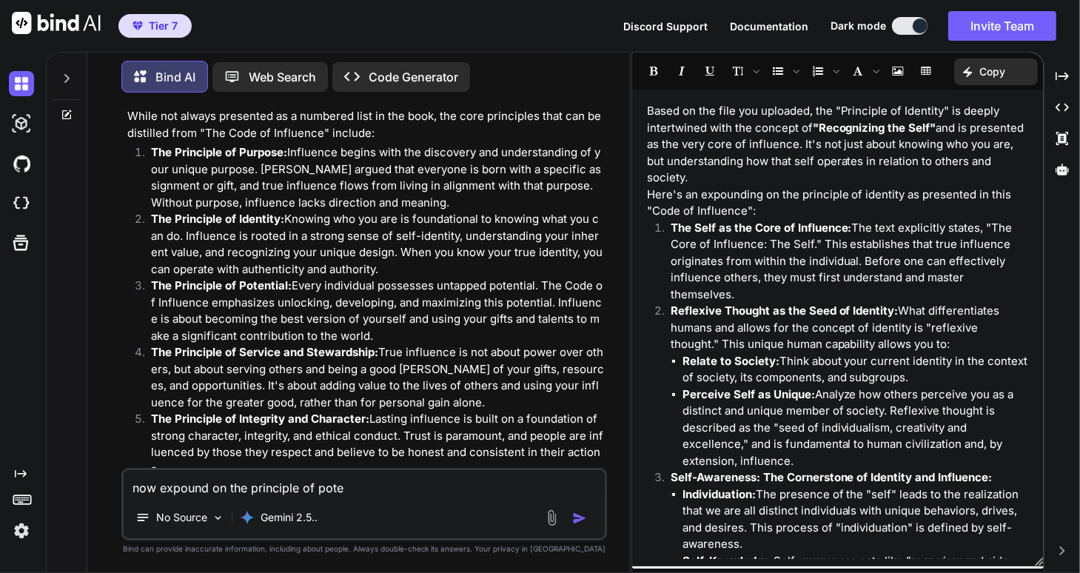
type textarea "now expound on the principle of poten"
type textarea "x"
type textarea "now expound on the principle of potent"
type textarea "x"
type textarea "now expound on the principle of potenti"
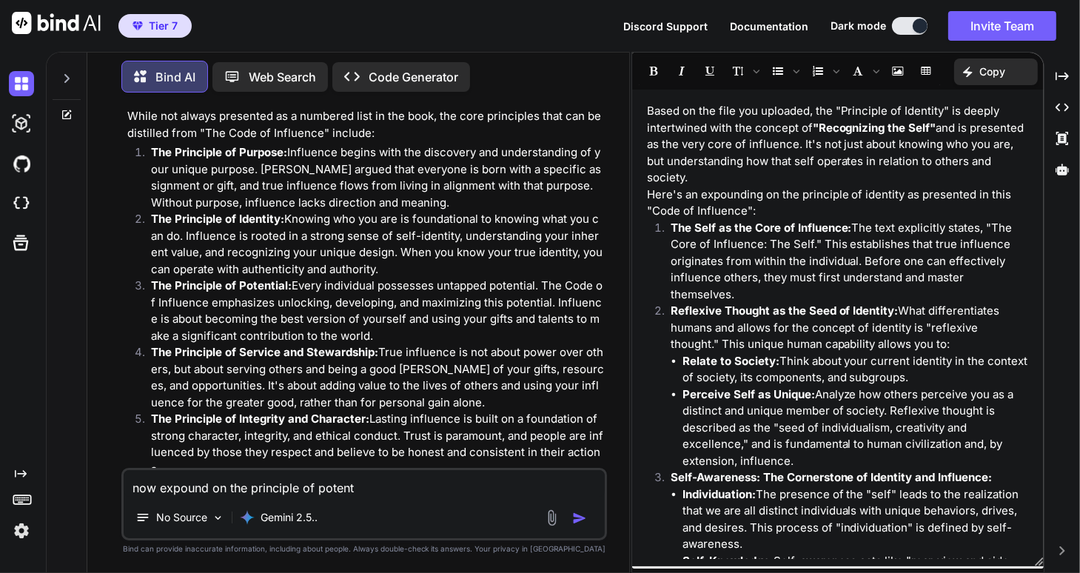
type textarea "x"
type textarea "now expound on the principle of potentiA"
type textarea "x"
type textarea "now expound on the principle of potentiAL"
type textarea "x"
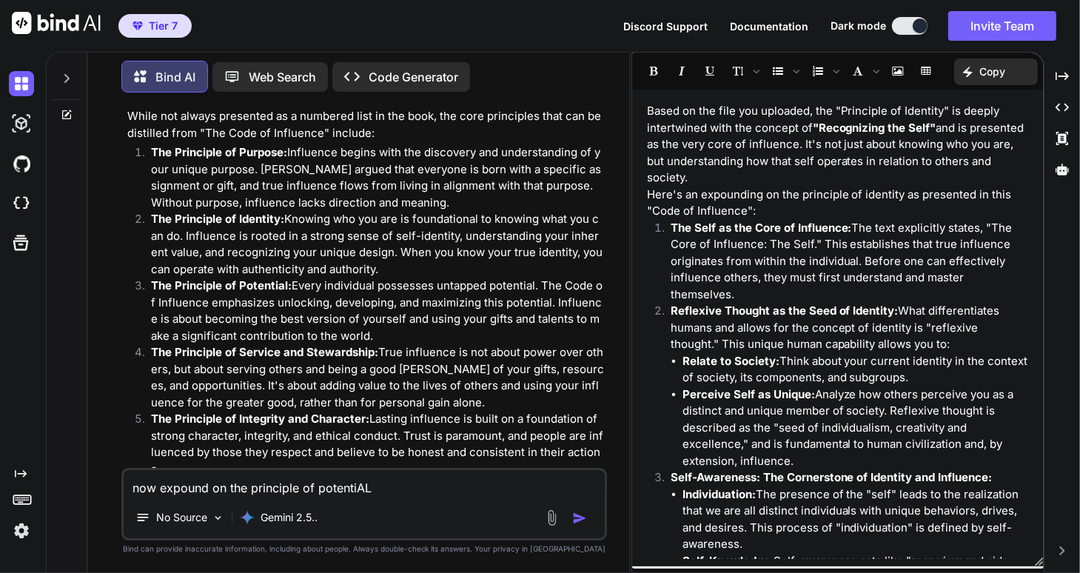
type textarea "now expound on the principle of potentiA"
type textarea "x"
type textarea "now expound on the principle of potenti"
type textarea "x"
type textarea "now expound on the principle of potentiA"
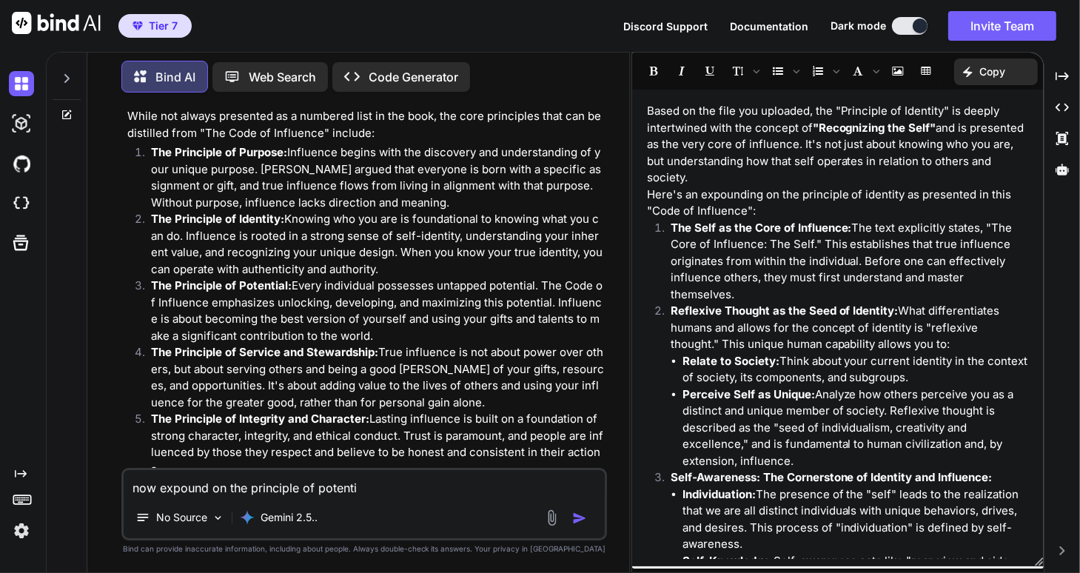
type textarea "x"
type textarea "now expound on the principle of potentiAL"
type textarea "x"
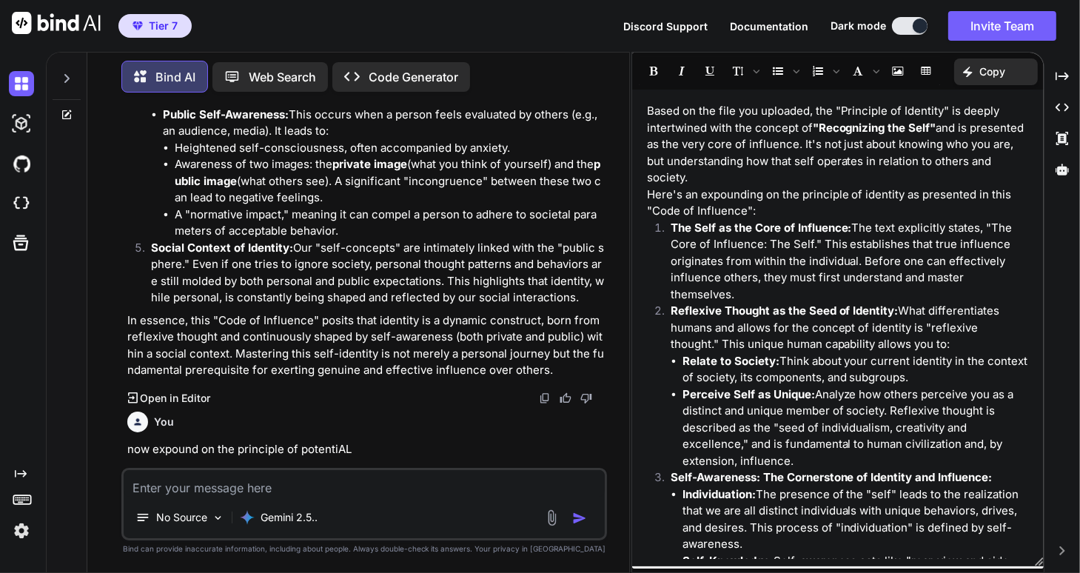
scroll to position [2822, 0]
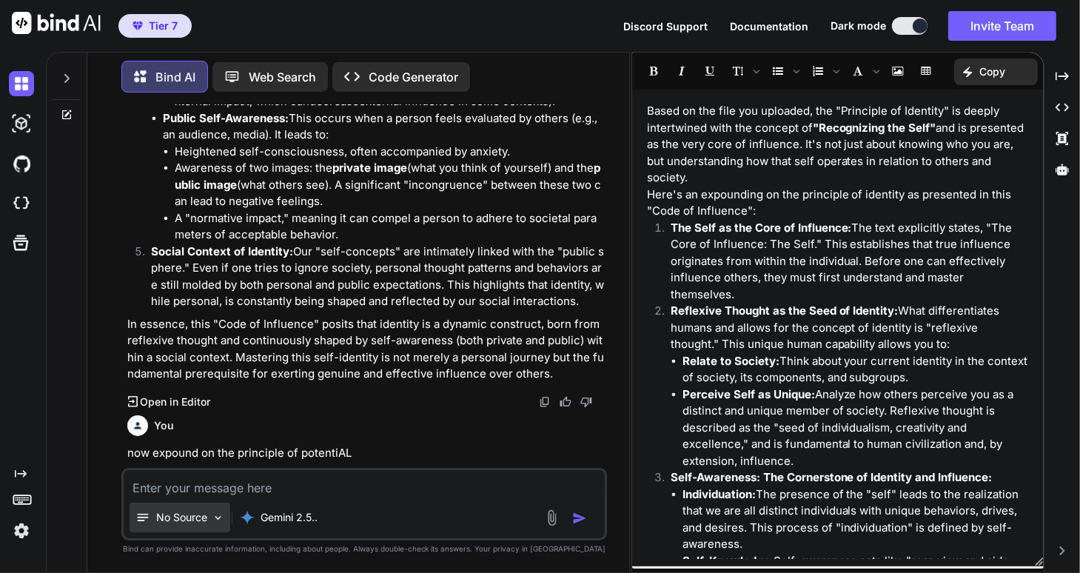
click at [202, 524] on p "No Source" at bounding box center [181, 517] width 51 height 15
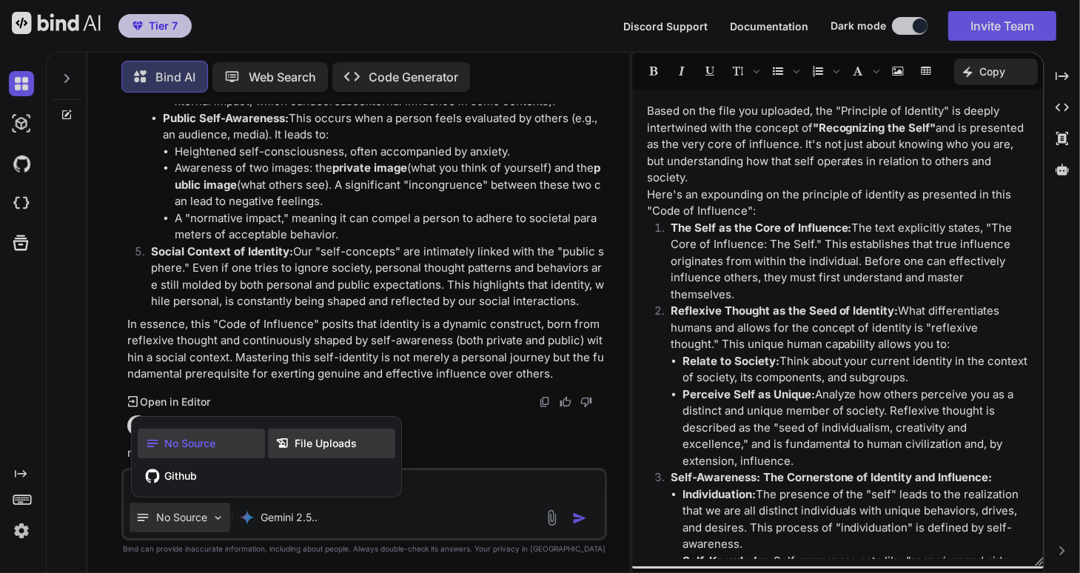
click at [318, 445] on span "File Uploads" at bounding box center [326, 443] width 62 height 15
type textarea "x"
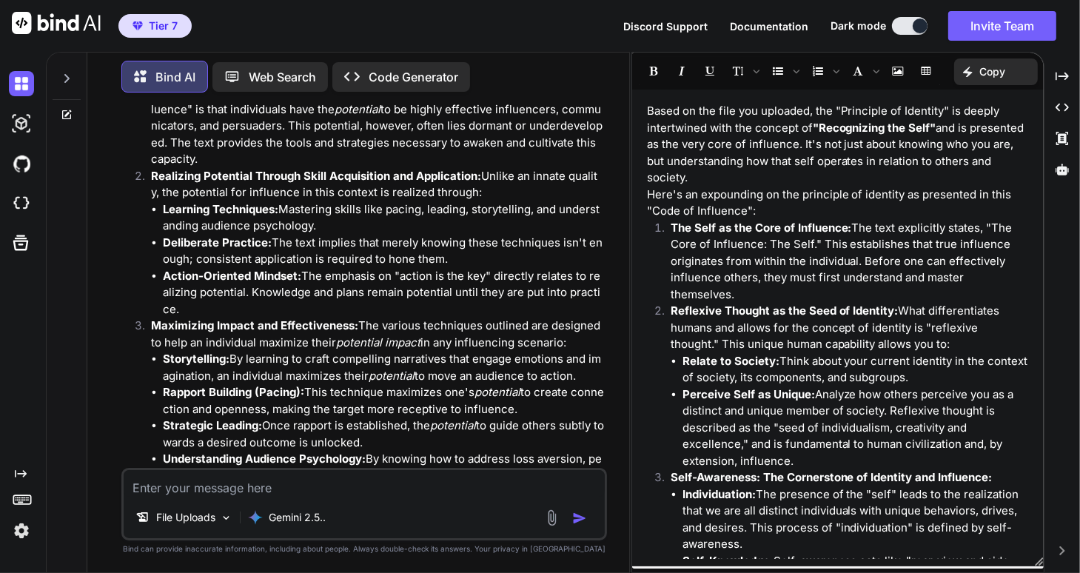
scroll to position [3414, 0]
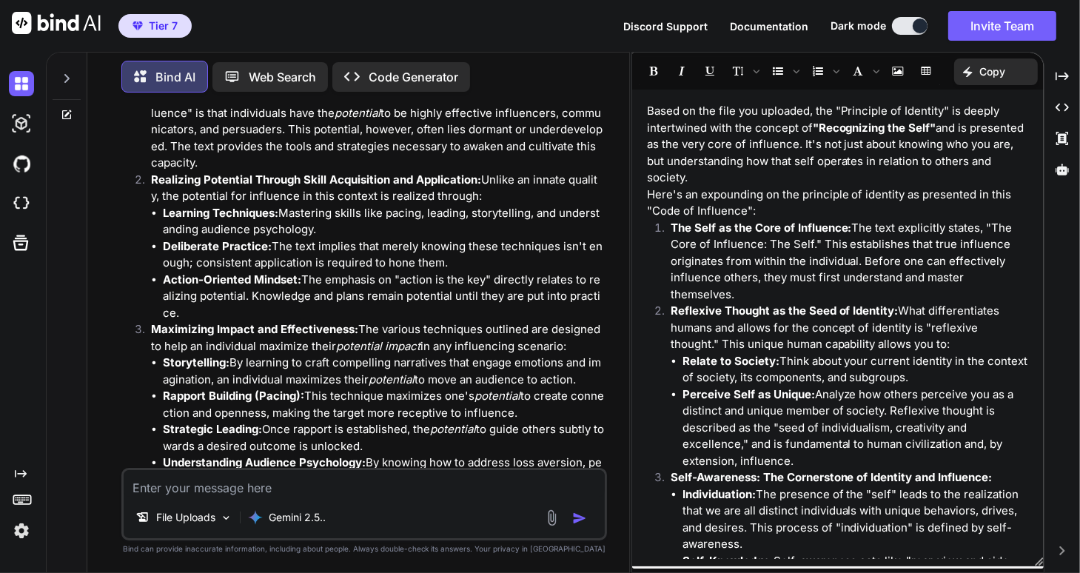
click at [165, 455] on li "Understanding Audience Psychology: By knowing how to address loss aversion, per…" at bounding box center [383, 480] width 441 height 50
drag, startPoint x: 171, startPoint y: 225, endPoint x: 190, endPoint y: 229, distance: 18.9
click at [173, 455] on strong "Understanding Audience Psychology:" at bounding box center [264, 462] width 203 height 14
click at [176, 455] on strong "Understanding Audience Psychology:" at bounding box center [264, 462] width 203 height 14
click at [181, 455] on strong "Understanding Audience Psychology:" at bounding box center [264, 462] width 203 height 14
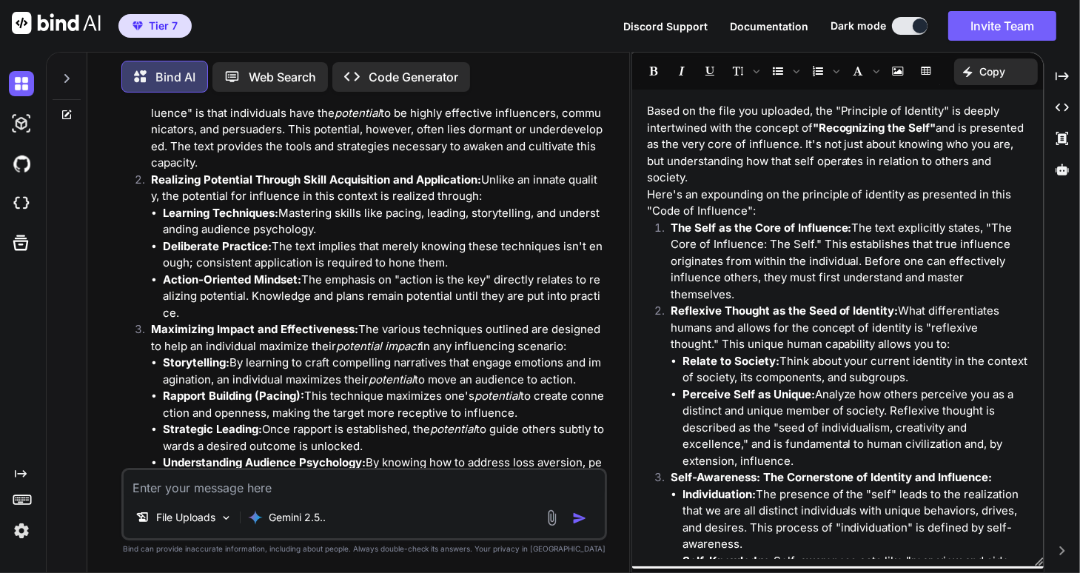
click at [184, 455] on strong "Understanding Audience Psychology:" at bounding box center [264, 462] width 203 height 14
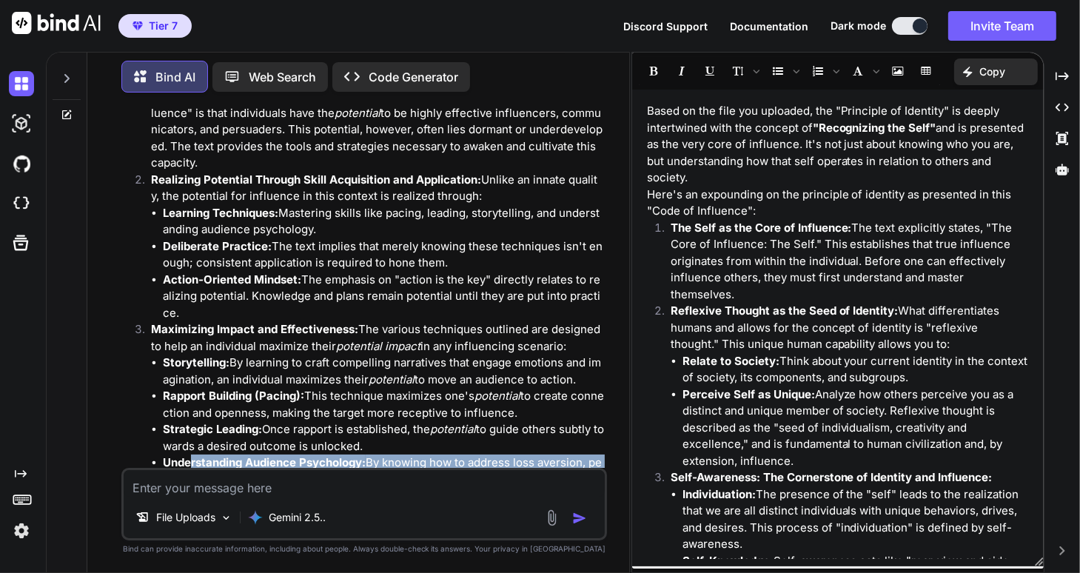
drag, startPoint x: 190, startPoint y: 229, endPoint x: 267, endPoint y: 244, distance: 78.6
click at [255, 455] on li "Understanding Audience Psychology: By knowing how to address loss aversion, per…" at bounding box center [383, 480] width 441 height 50
click at [281, 455] on li "Understanding Audience Psychology: By knowing how to address loss aversion, per…" at bounding box center [383, 480] width 441 height 50
click at [282, 455] on li "Understanding Audience Psychology: By knowing how to address loss aversion, per…" at bounding box center [383, 480] width 441 height 50
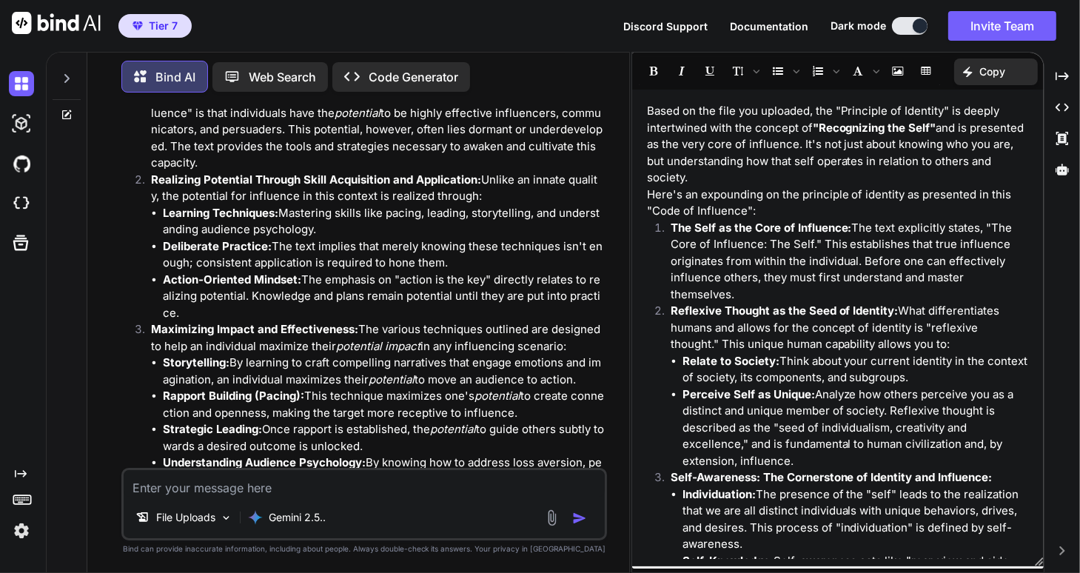
click at [284, 455] on li "Understanding Audience Psychology: By knowing how to address loss aversion, per…" at bounding box center [383, 480] width 441 height 50
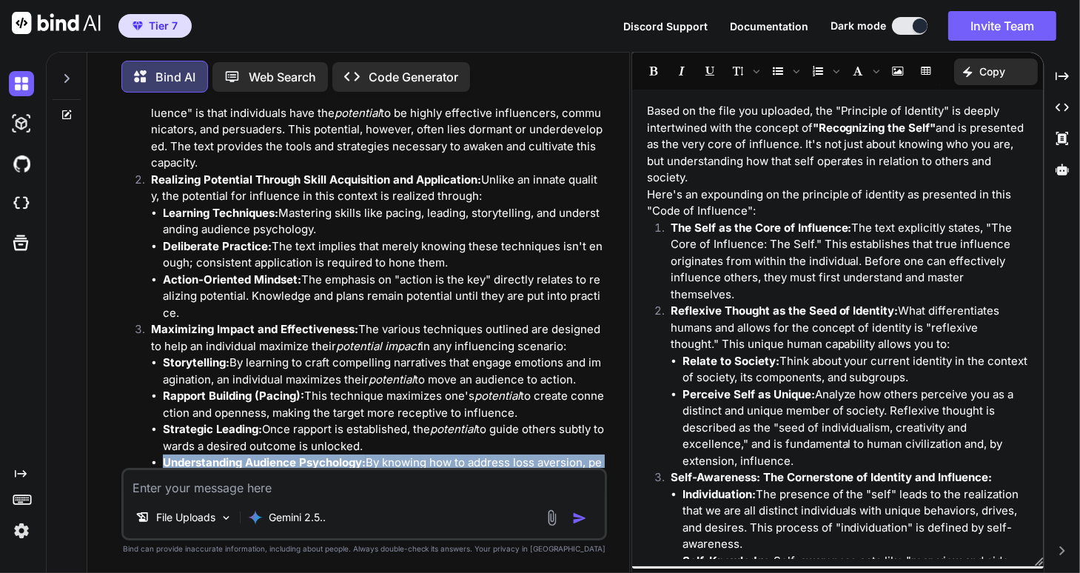
click at [294, 455] on li "Understanding Audience Psychology: By knowing how to address loss aversion, per…" at bounding box center [383, 480] width 441 height 50
click at [295, 455] on li "Understanding Audience Psychology: By knowing how to address loss aversion, per…" at bounding box center [383, 480] width 441 height 50
click at [296, 455] on li "Understanding Audience Psychology: By knowing how to address loss aversion, per…" at bounding box center [383, 480] width 441 height 50
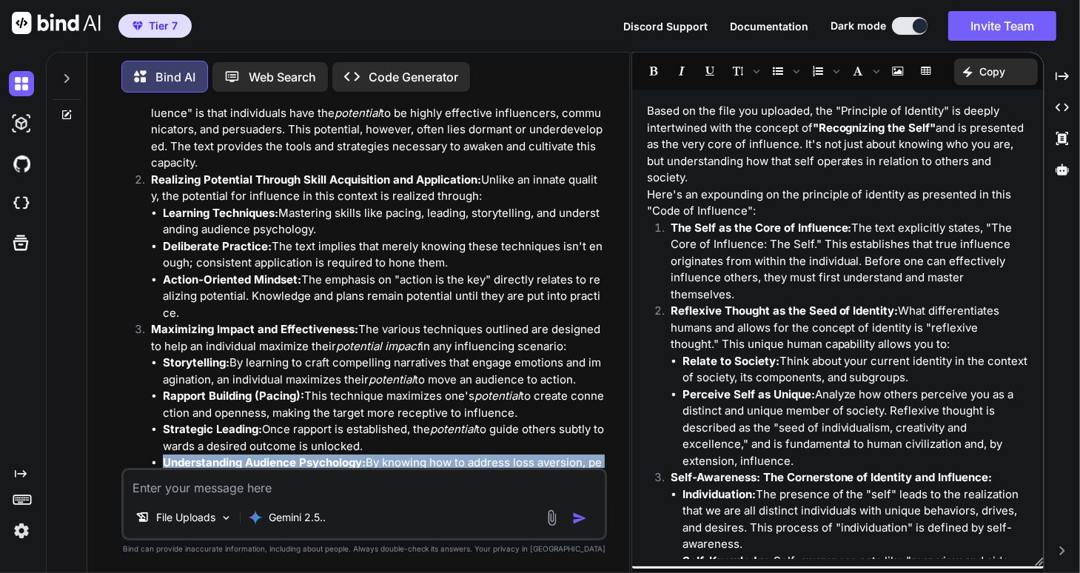
click at [296, 455] on li "Understanding Audience Psychology: By knowing how to address loss aversion, per…" at bounding box center [383, 480] width 441 height 50
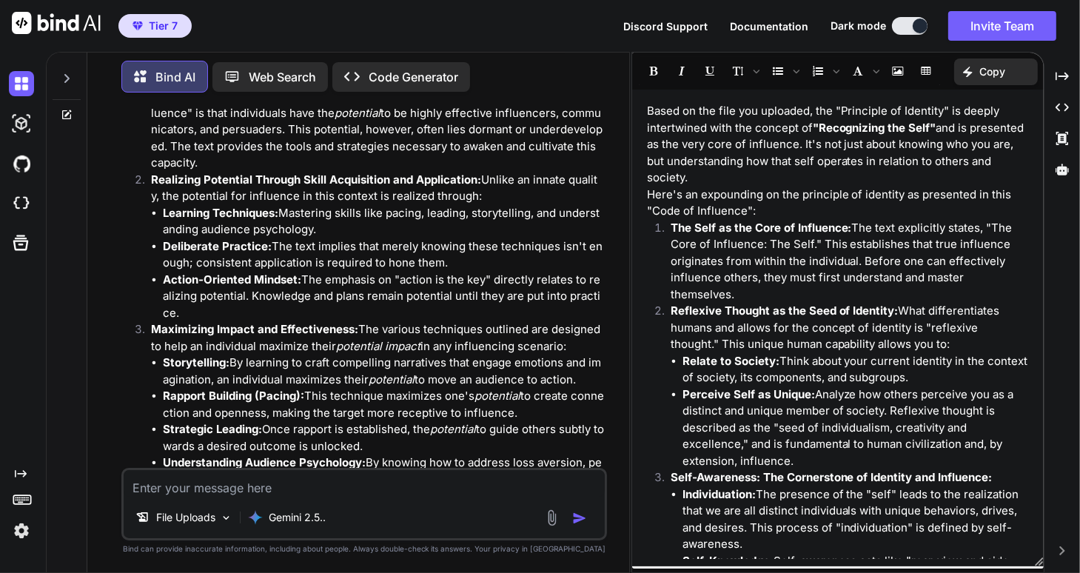
click at [158, 488] on textarea at bounding box center [364, 483] width 481 height 27
type textarea "E"
type textarea "x"
type textarea "EP"
type textarea "x"
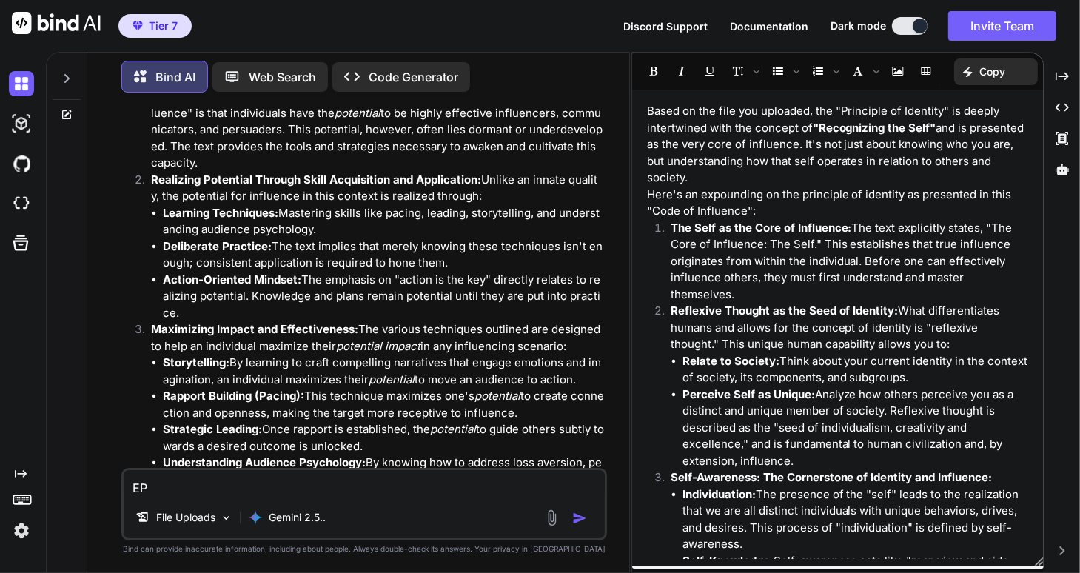
type textarea "EPL"
type textarea "x"
type textarea "EPLA"
type textarea "x"
type textarea "EPLAI"
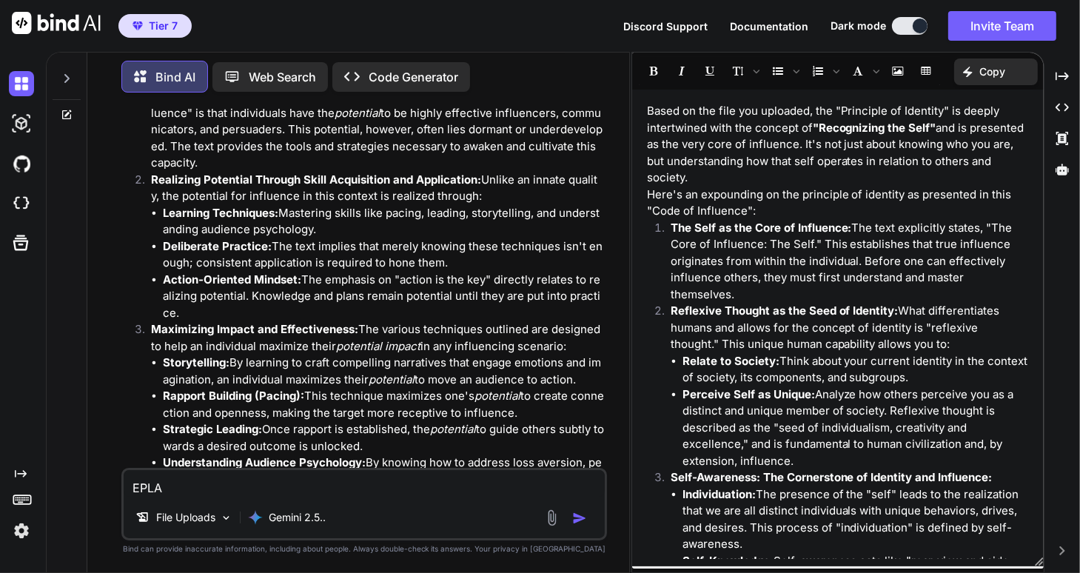
type textarea "x"
type textarea "EPLAIN"
paste textarea "Understanding Audience Psychology: By knowing how to address loss aversion, per…"
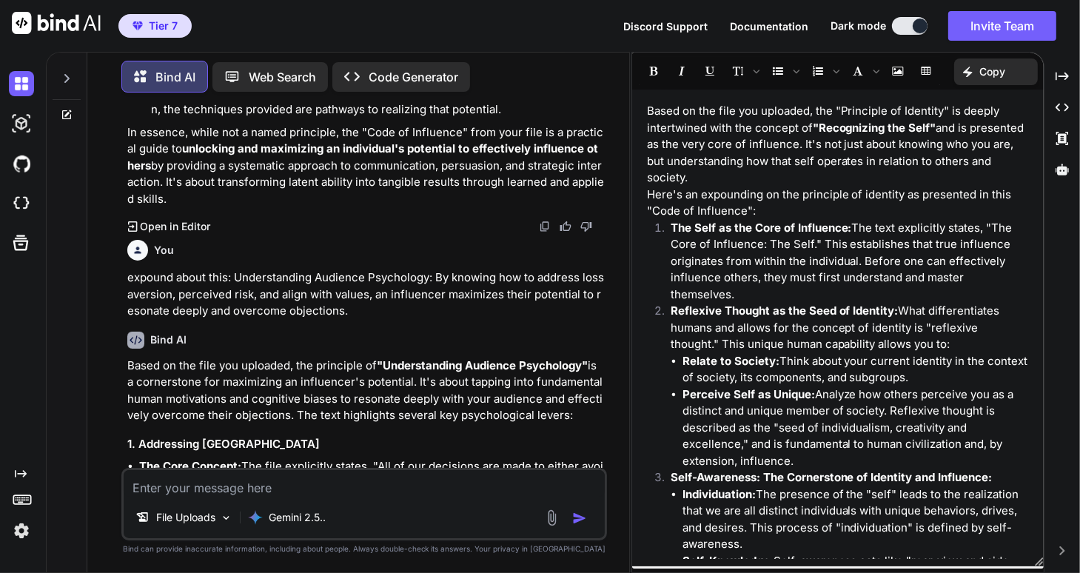
scroll to position [4019, 0]
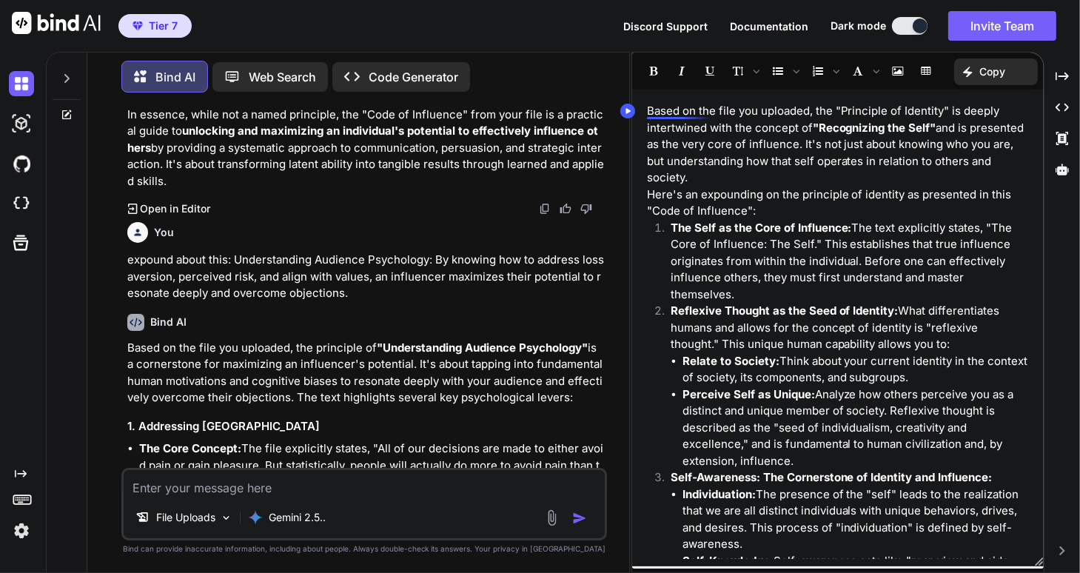
click at [643, 111] on div "Based on the file you uploaded, the "Principle of Identity" is deeply intertwin…" at bounding box center [838, 328] width 412 height 462
click at [645, 113] on div "Based on the file you uploaded, the "Principle of Identity" is deeply intertwin…" at bounding box center [838, 328] width 412 height 462
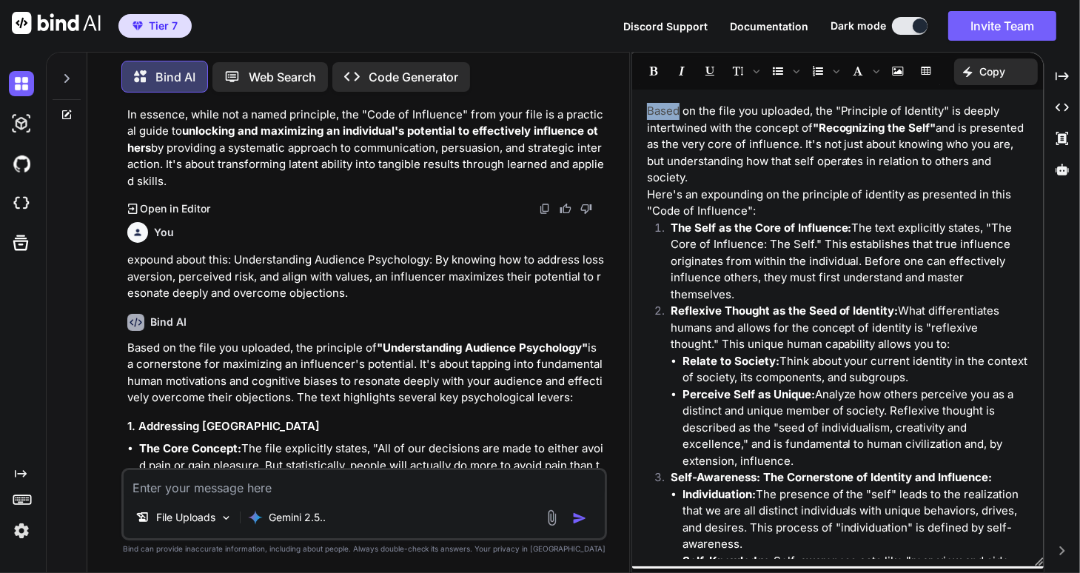
click at [645, 113] on div "Based on the file you uploaded, the "Principle of Identity" is deeply intertwin…" at bounding box center [838, 328] width 412 height 462
click at [640, 116] on div "Based on the file you uploaded, the "Principle of Identity" is deeply intertwin…" at bounding box center [838, 328] width 412 height 462
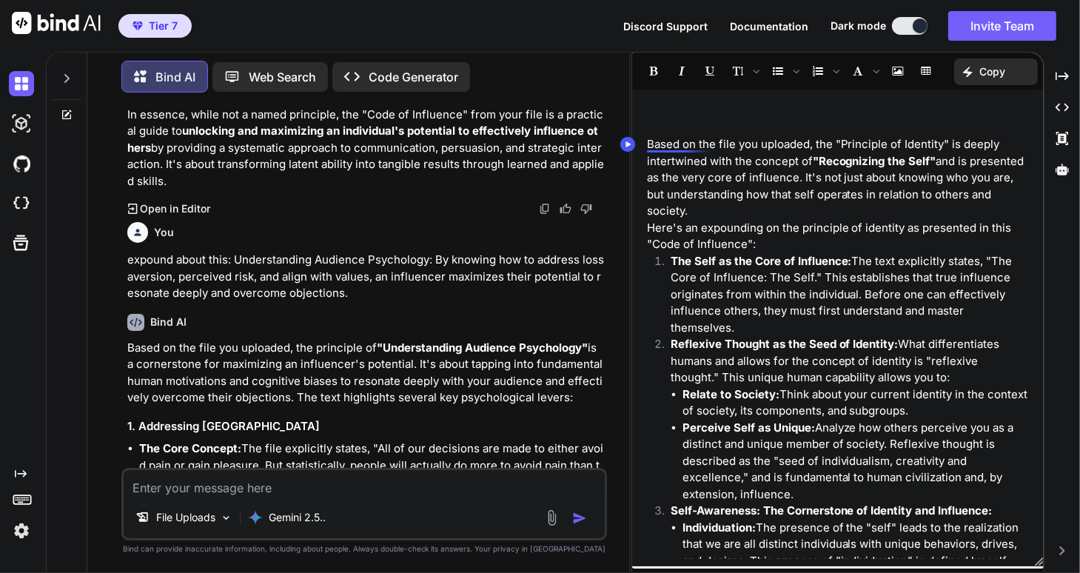
click at [644, 116] on div "Based on the file you uploaded, the "Principle of Identity" is deeply intertwin…" at bounding box center [838, 328] width 412 height 462
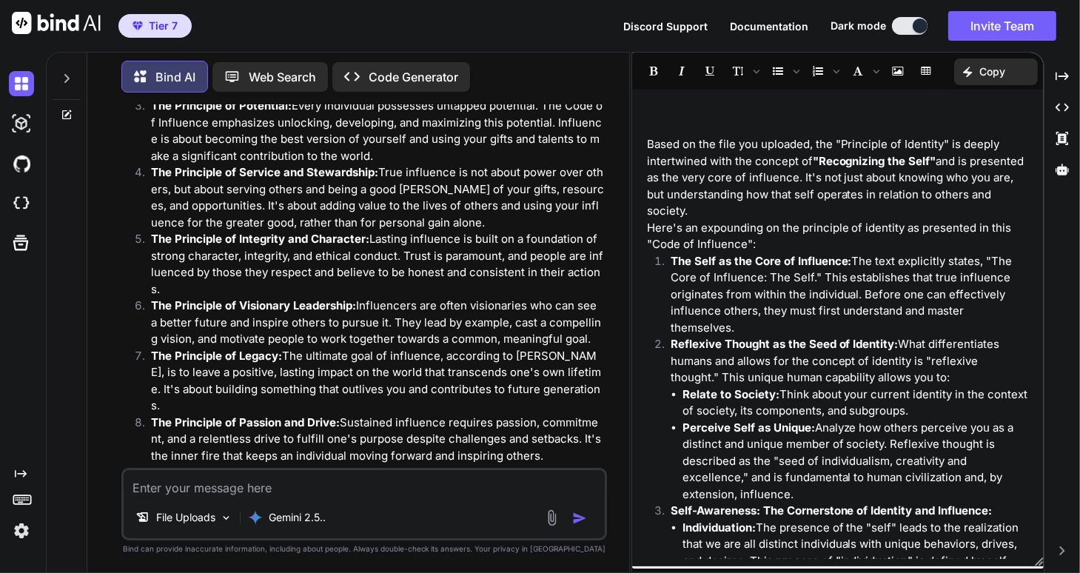
scroll to position [533, 0]
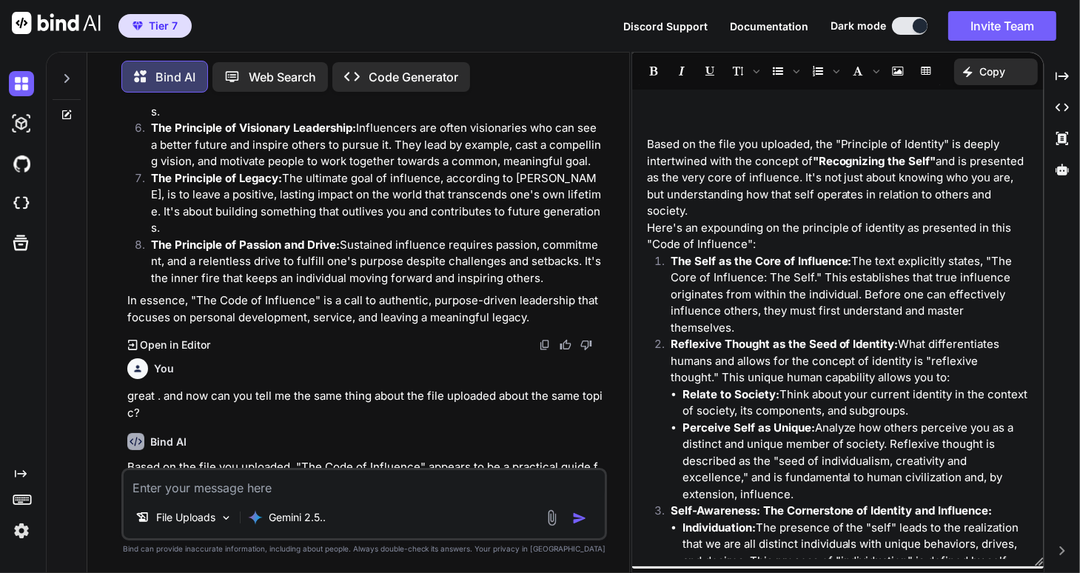
click at [193, 338] on p "Open in Editor" at bounding box center [176, 345] width 70 height 15
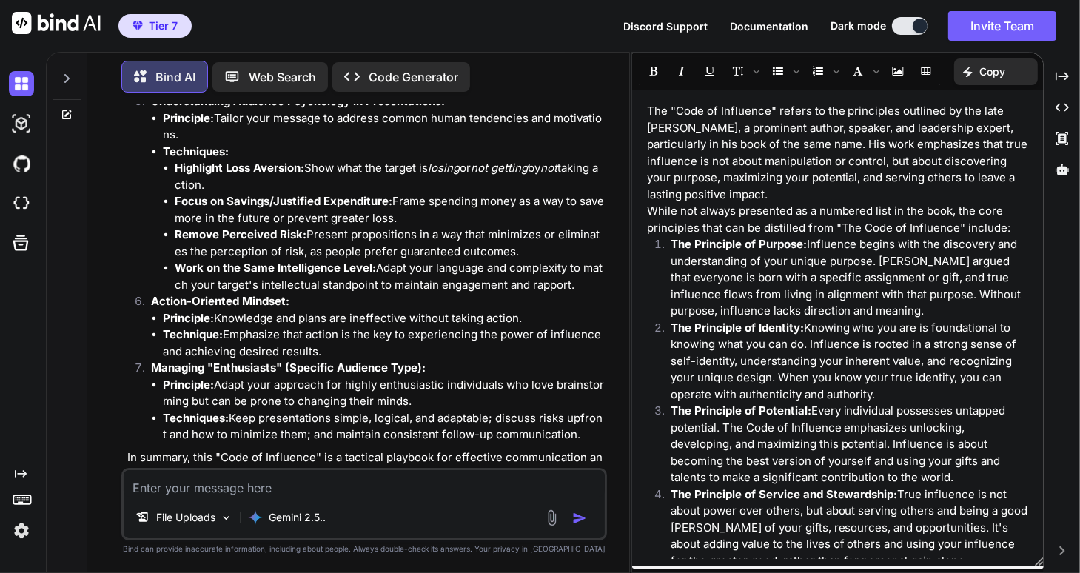
scroll to position [1777, 0]
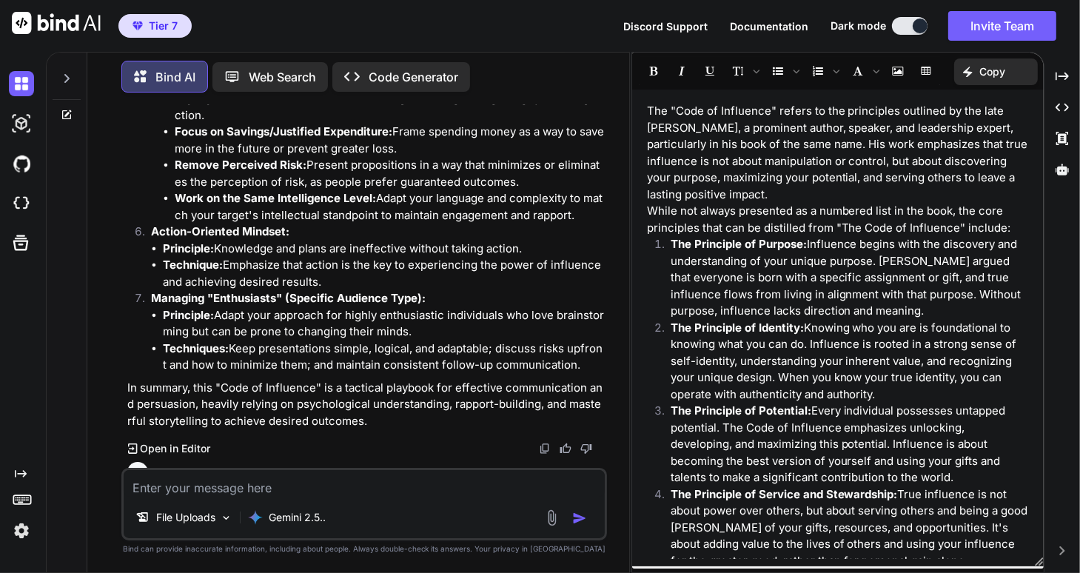
click at [545, 443] on img at bounding box center [545, 449] width 12 height 12
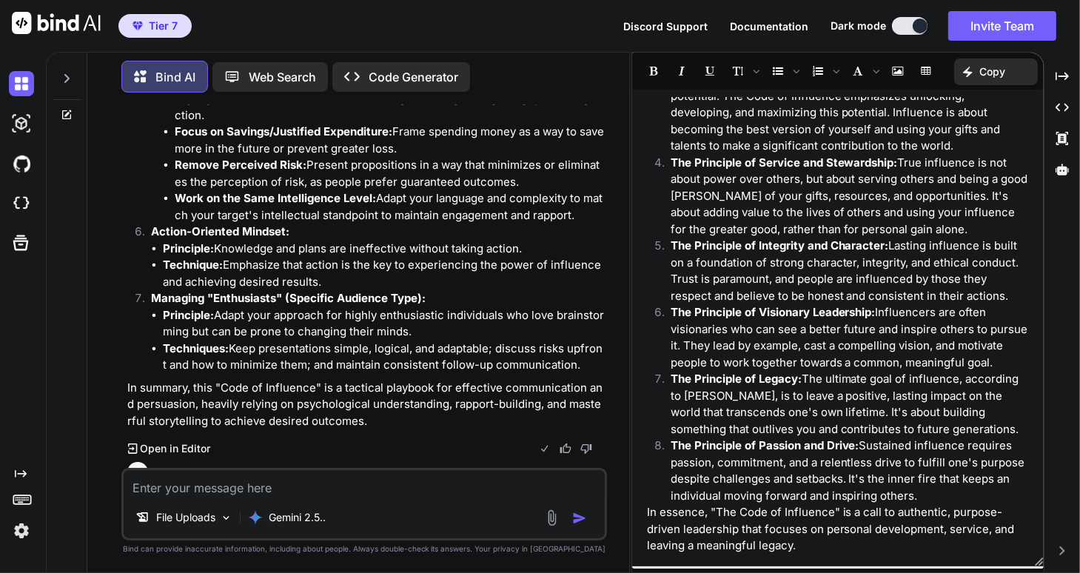
scroll to position [332, 0]
click at [749, 545] on p "In essence, "The Code of Influence" is a call to authentic, purpose-driven lead…" at bounding box center [838, 529] width 383 height 50
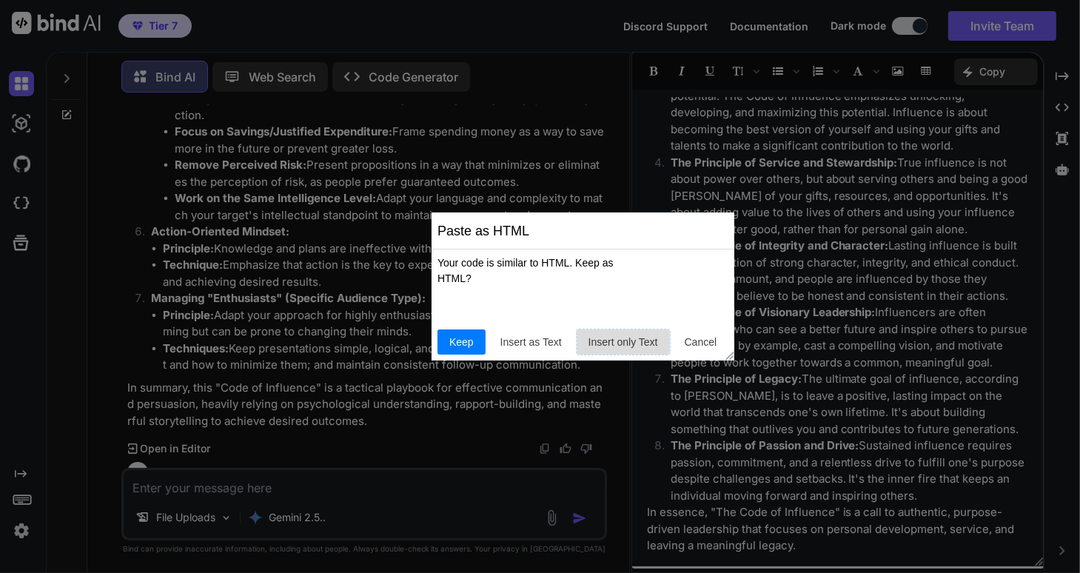
click at [629, 339] on span "Insert only Text" at bounding box center [623, 343] width 81 height 16
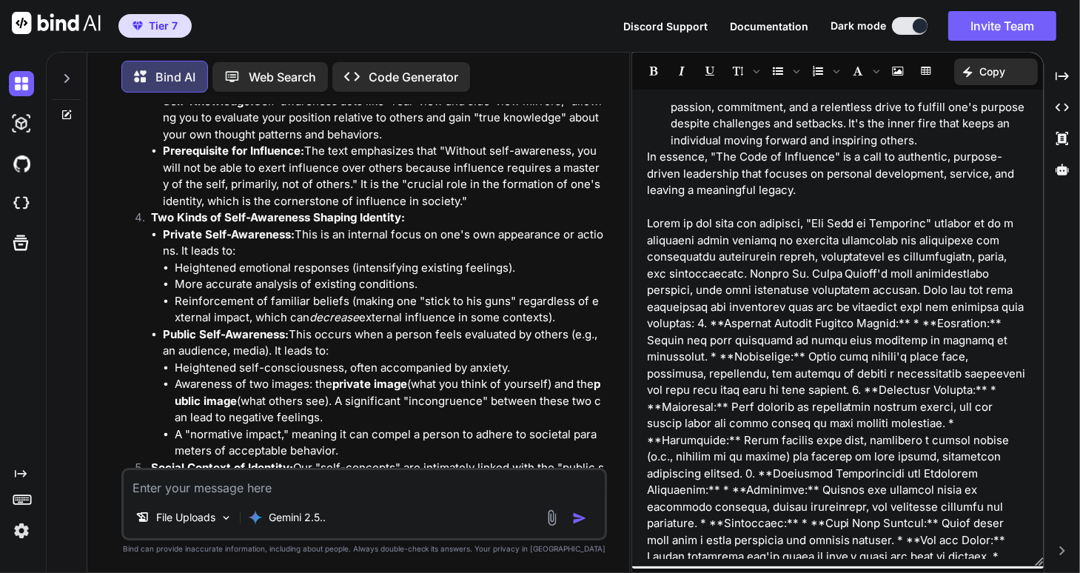
scroll to position [2606, 0]
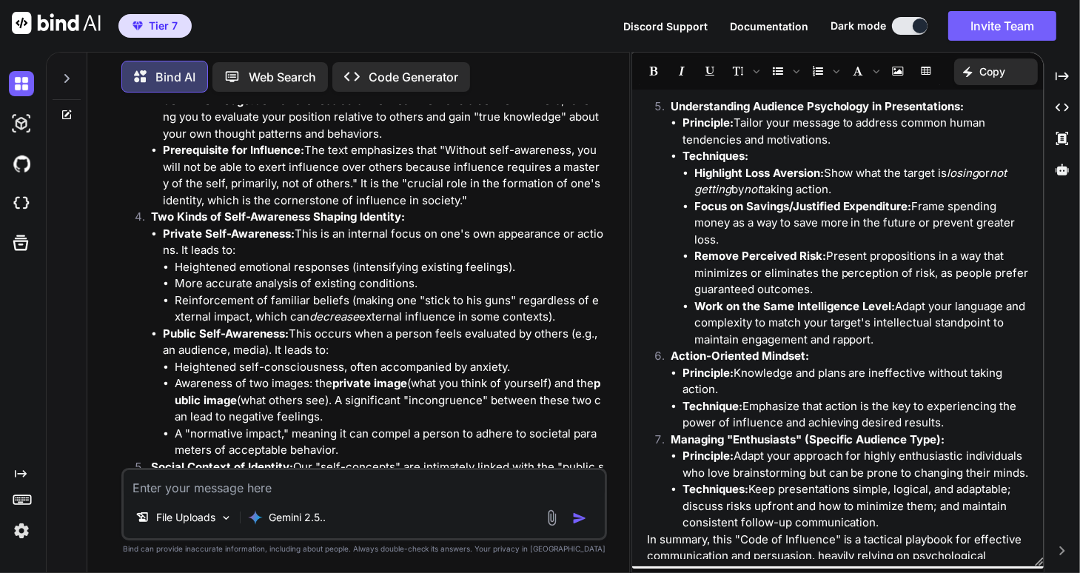
scroll to position [1748, 0]
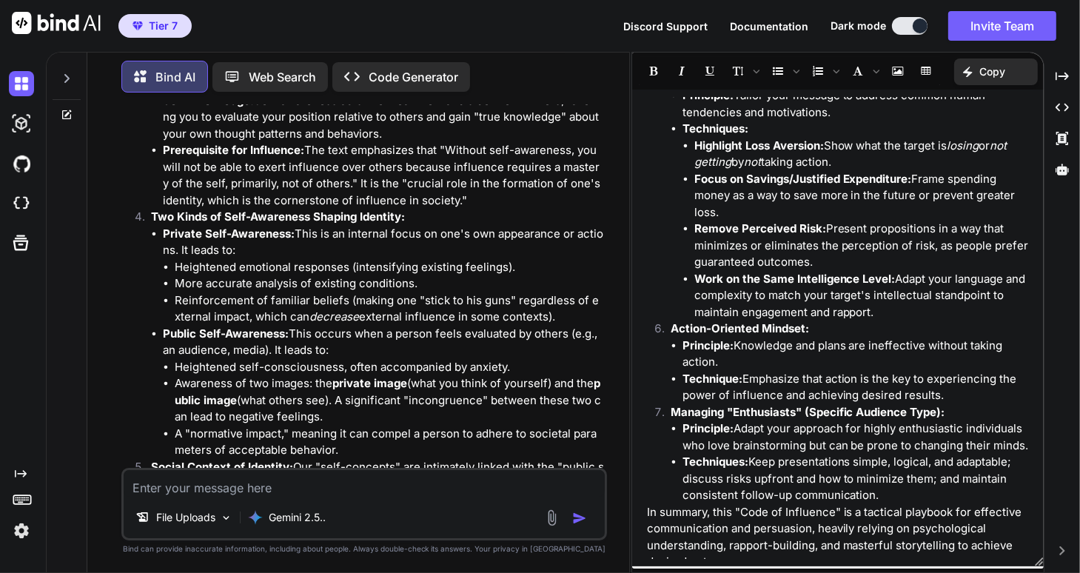
click at [704, 528] on p "In summary, this "Code of Influence" is a tactical playbook for effective commu…" at bounding box center [838, 537] width 383 height 67
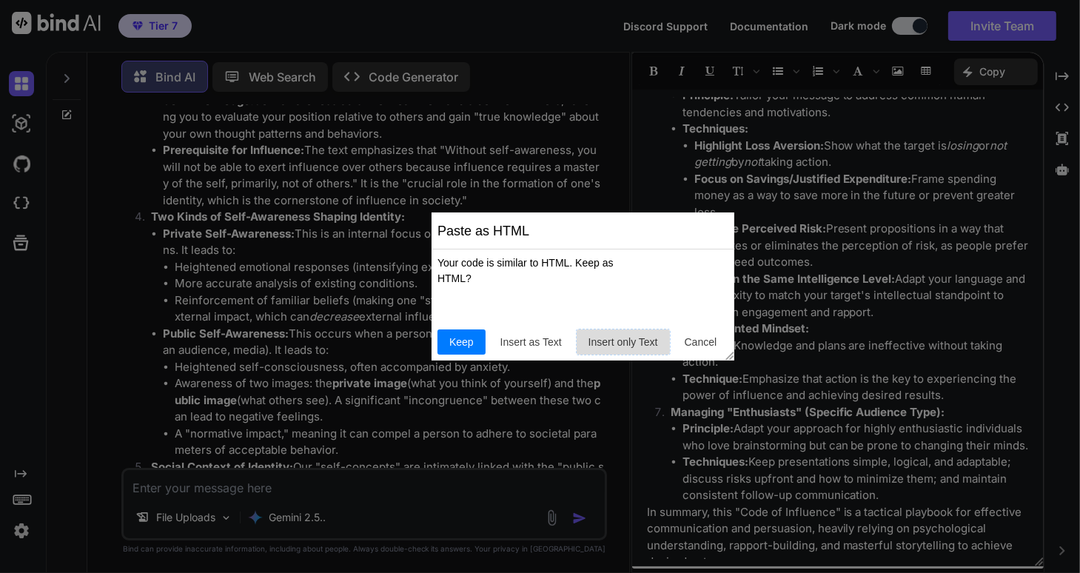
click at [638, 345] on span "Insert only Text" at bounding box center [623, 343] width 81 height 16
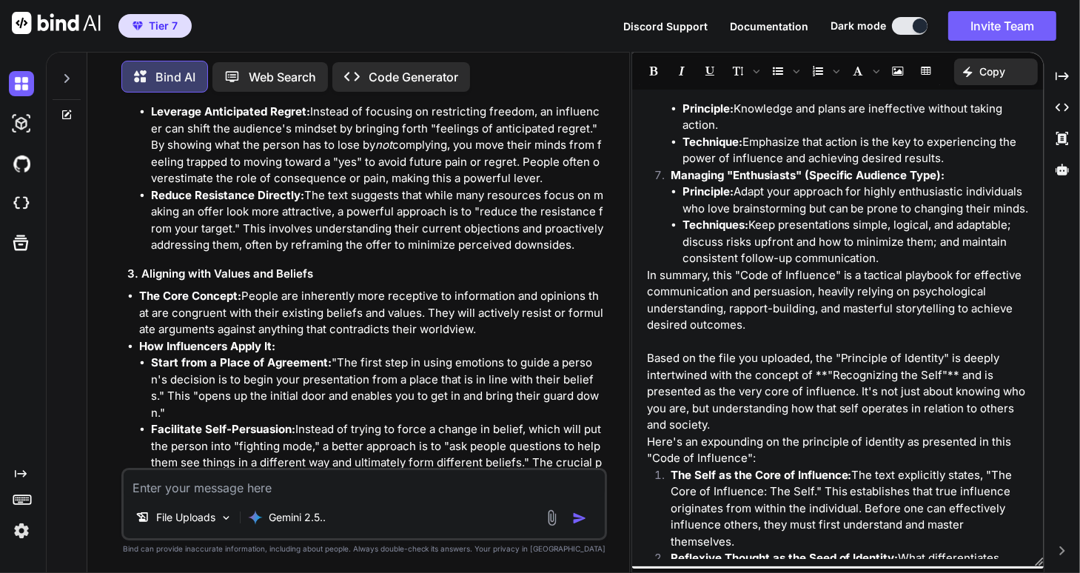
scroll to position [4808, 0]
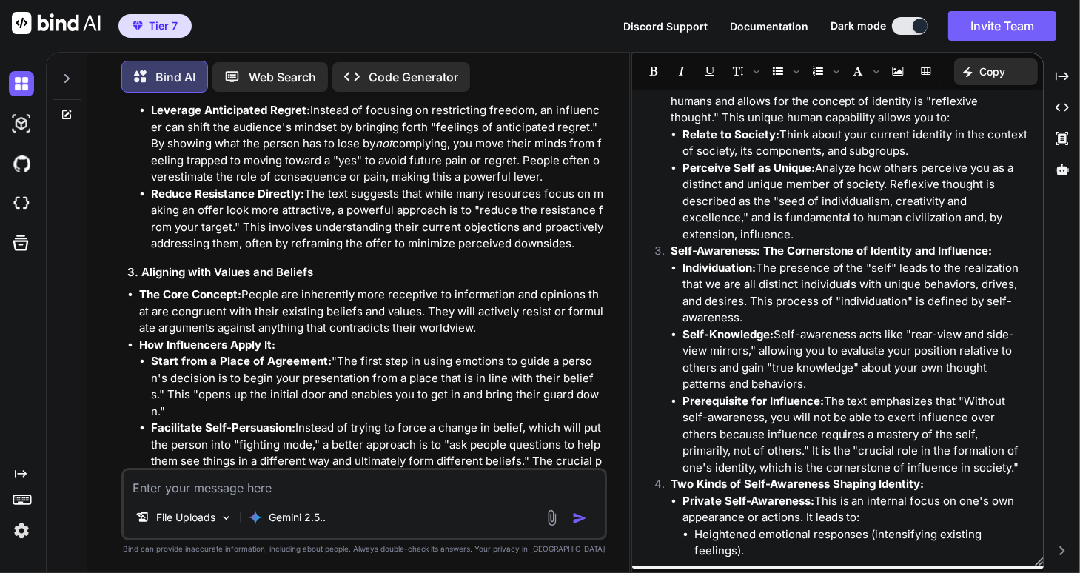
scroll to position [2749, 0]
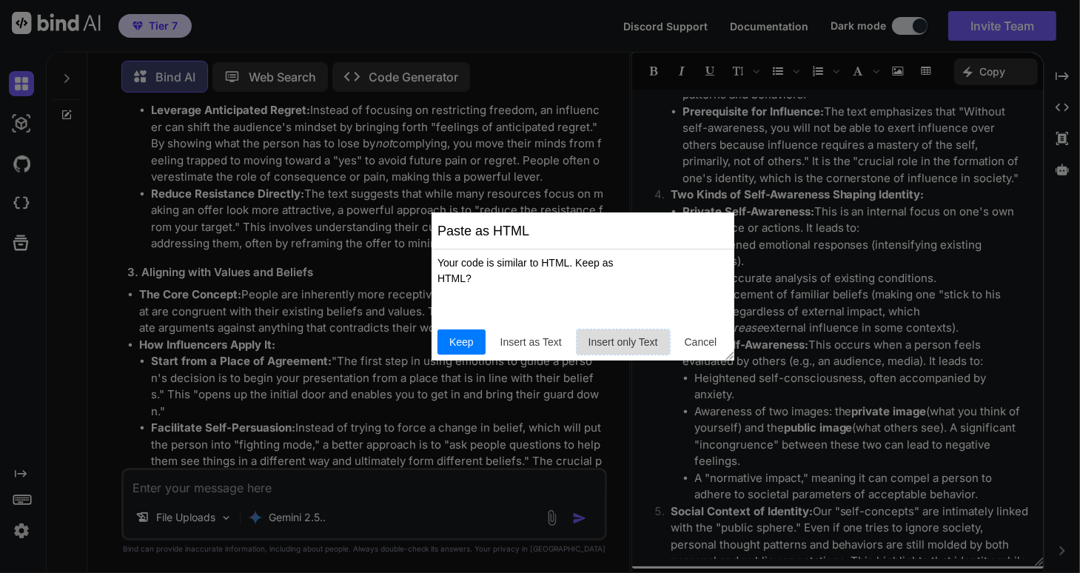
click at [605, 333] on button "Insert only Text" at bounding box center [623, 342] width 93 height 25
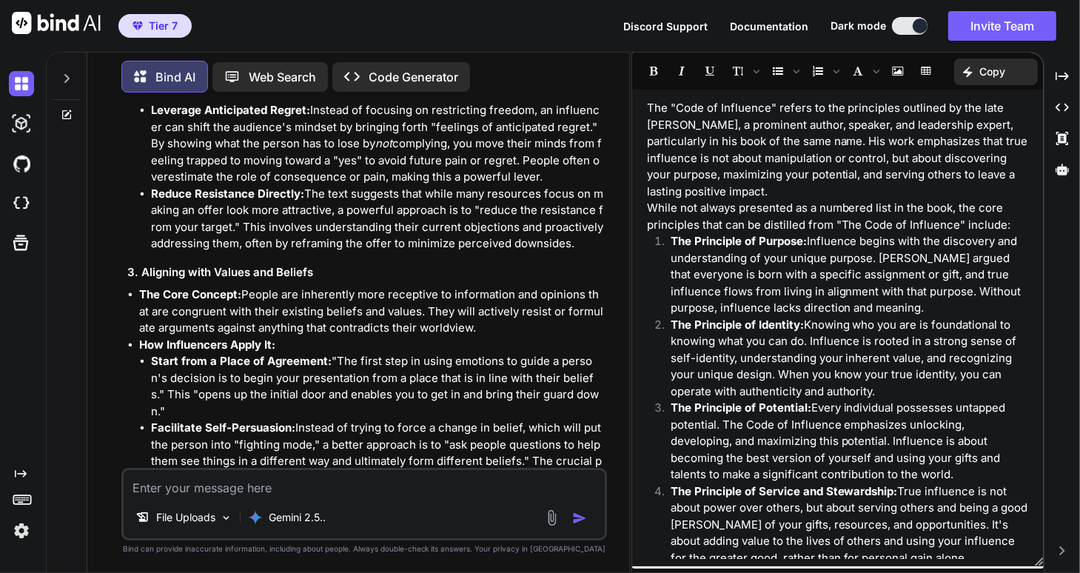
scroll to position [0, 0]
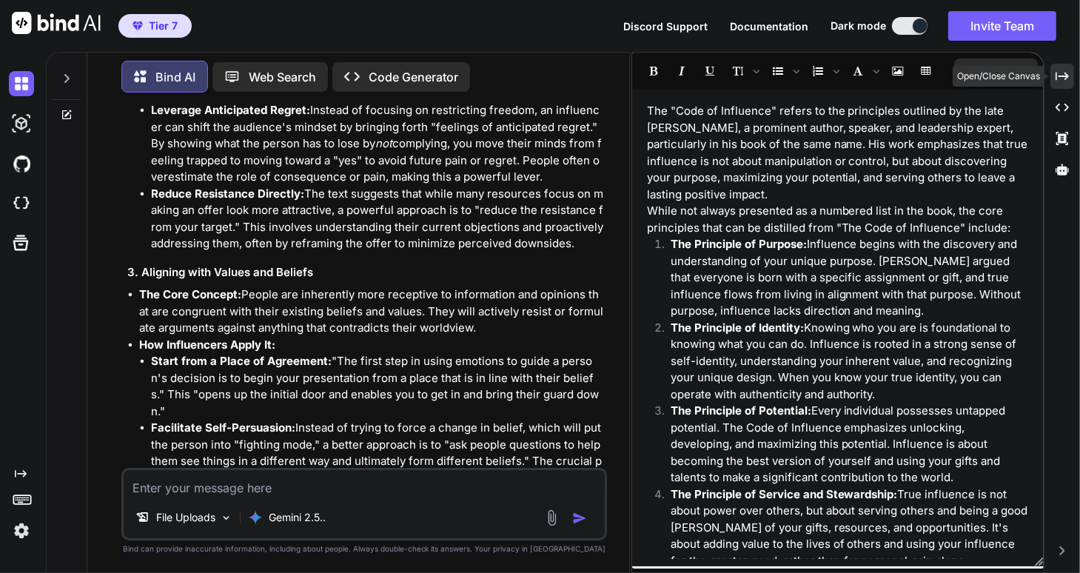
click at [1063, 68] on div "Created with Pixso." at bounding box center [1063, 76] width 24 height 25
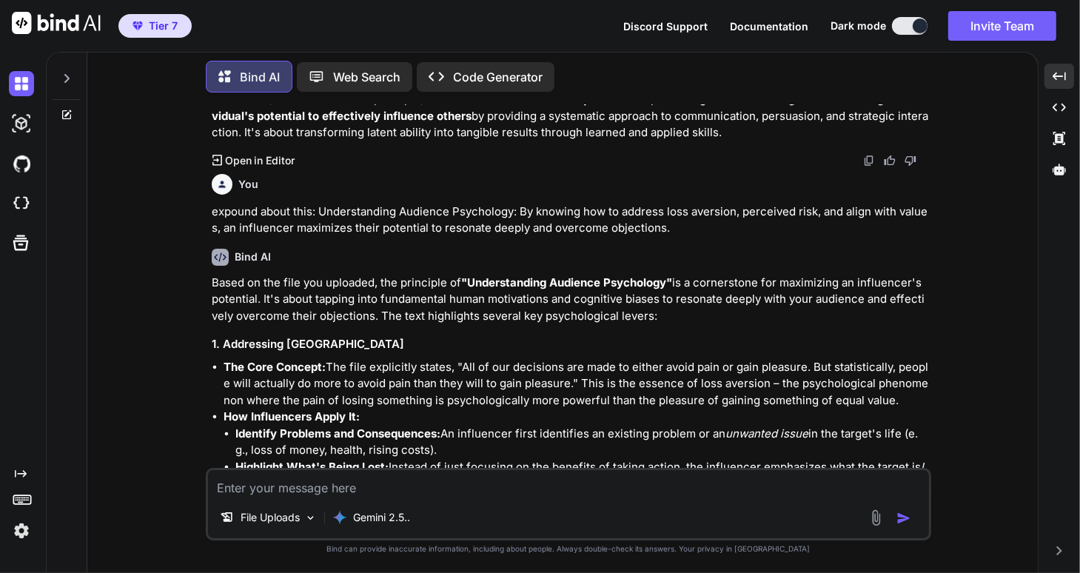
scroll to position [3049, 0]
